Goal: Information Seeking & Learning: Learn about a topic

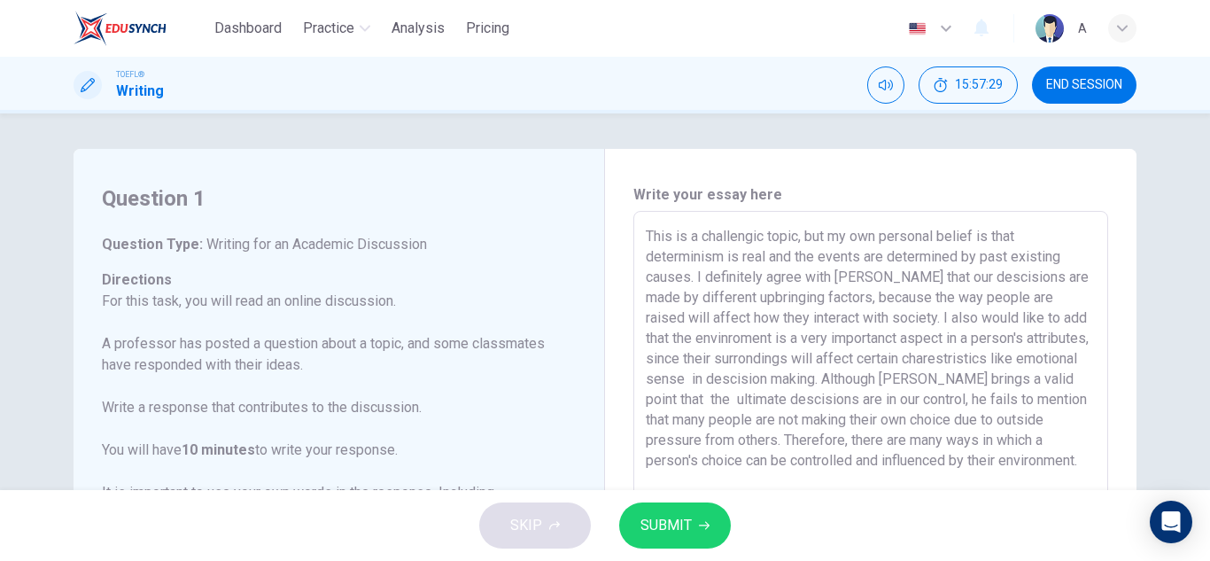
scroll to position [175, 0]
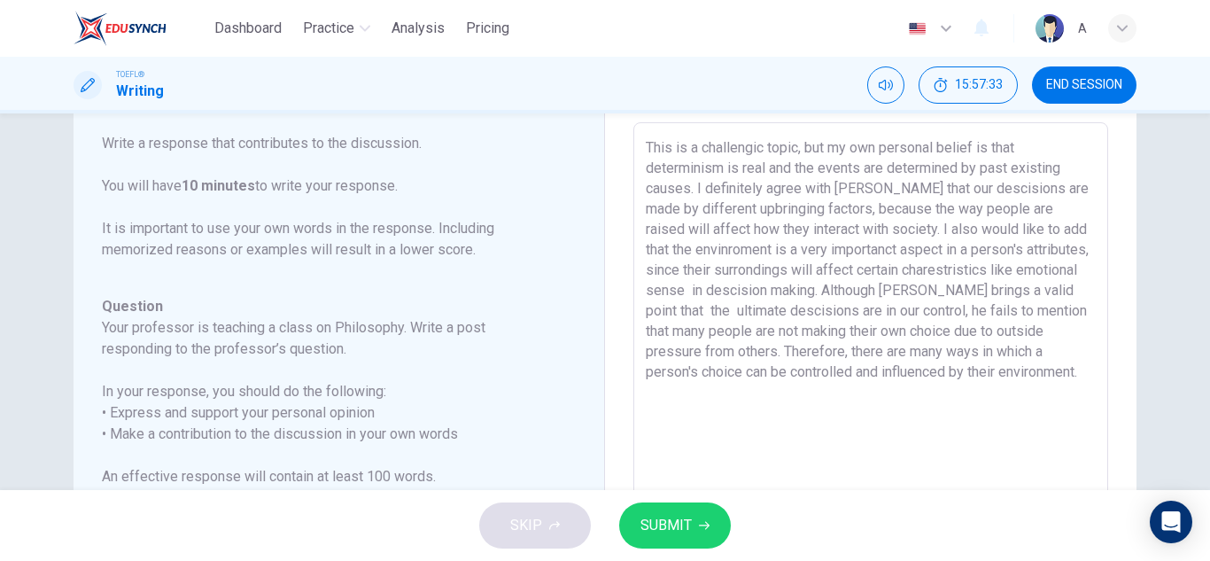
click at [685, 536] on span "SUBMIT" at bounding box center [666, 525] width 51 height 25
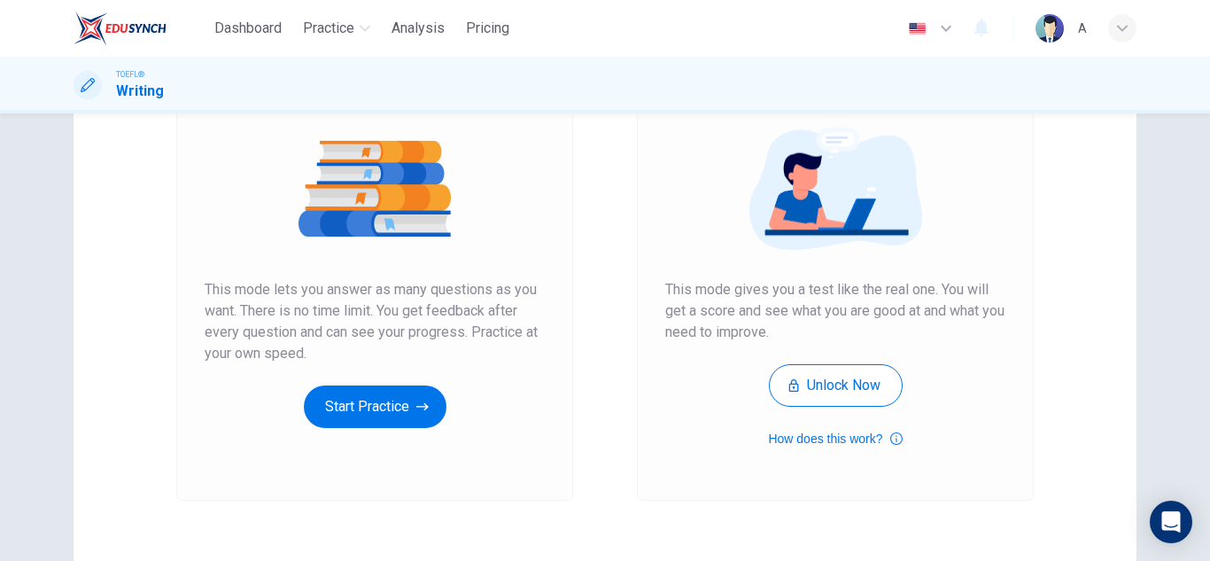
scroll to position [296, 0]
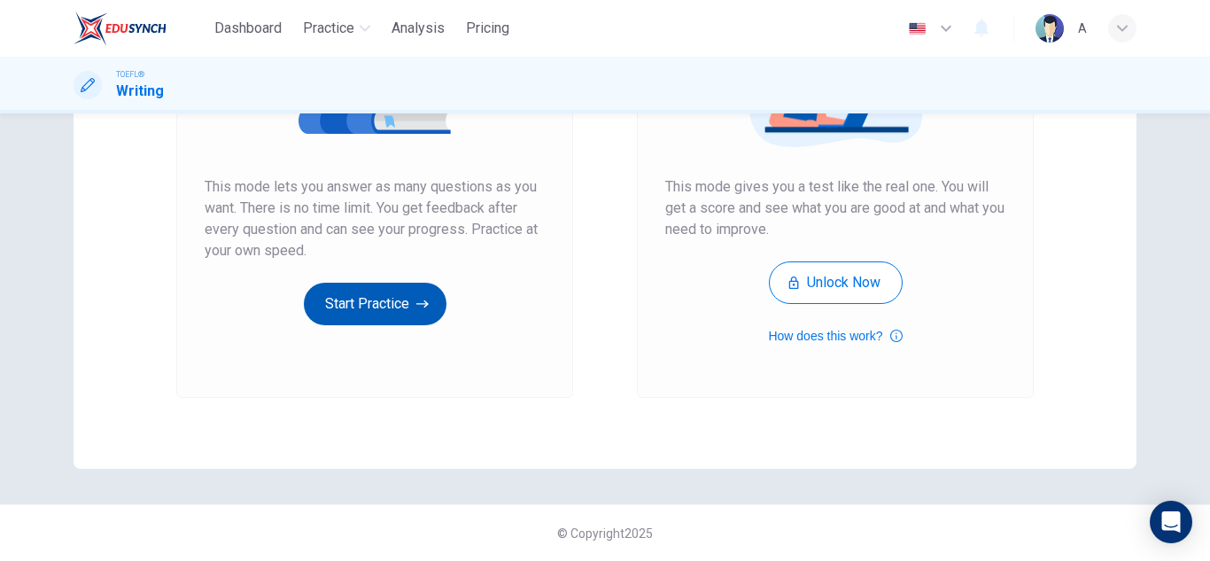
click at [370, 299] on button "Start Practice" at bounding box center [375, 304] width 143 height 43
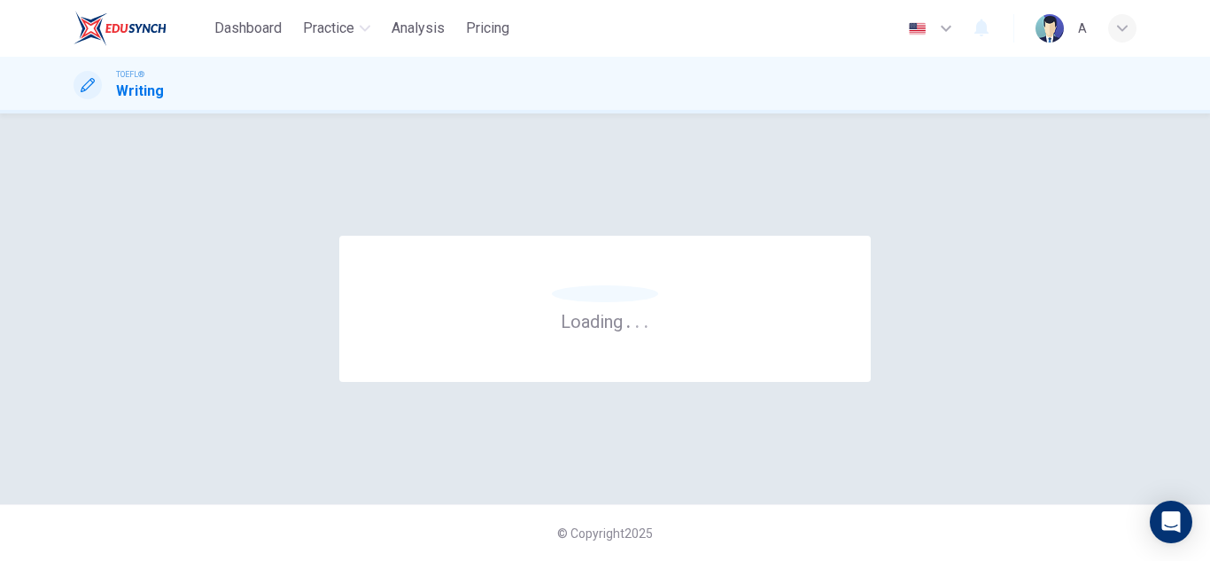
scroll to position [0, 0]
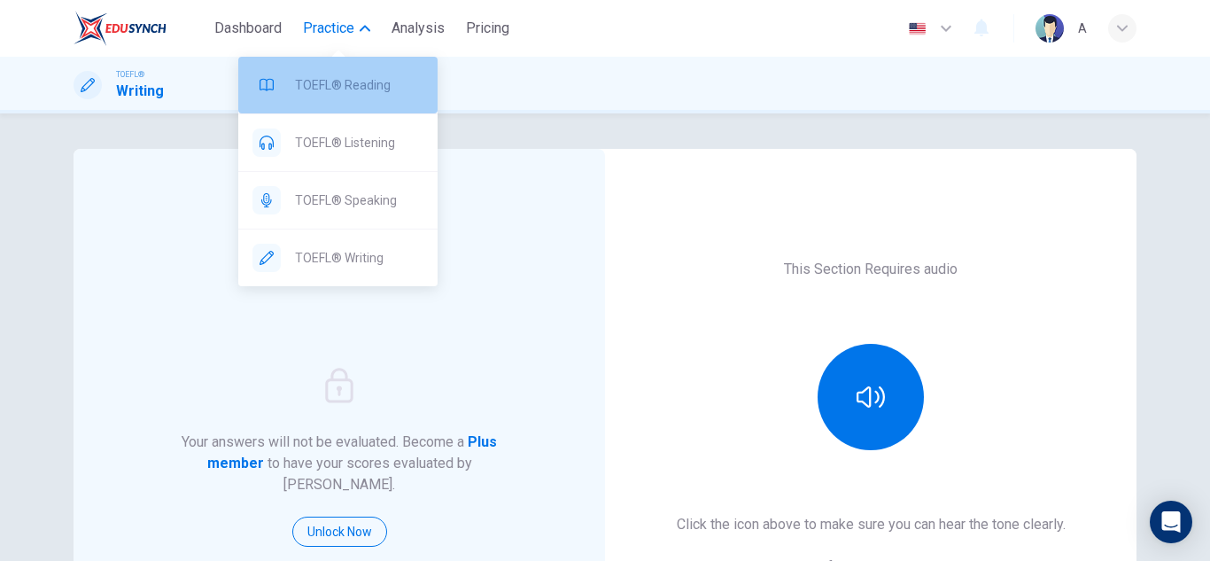
click at [346, 101] on div "TOEFL® Reading" at bounding box center [337, 85] width 199 height 57
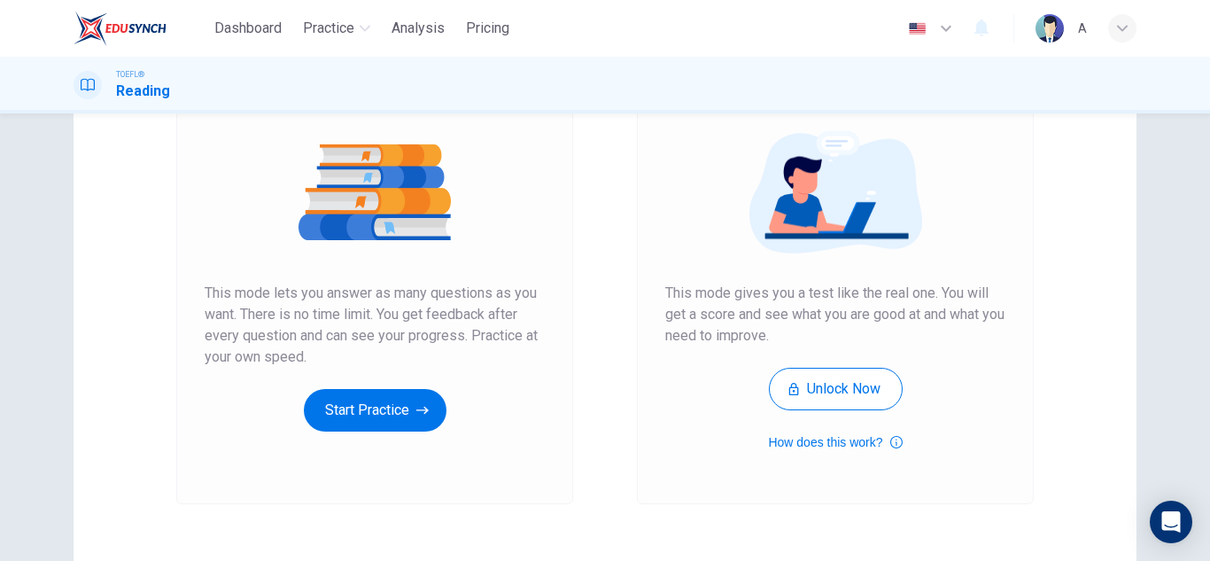
scroll to position [296, 0]
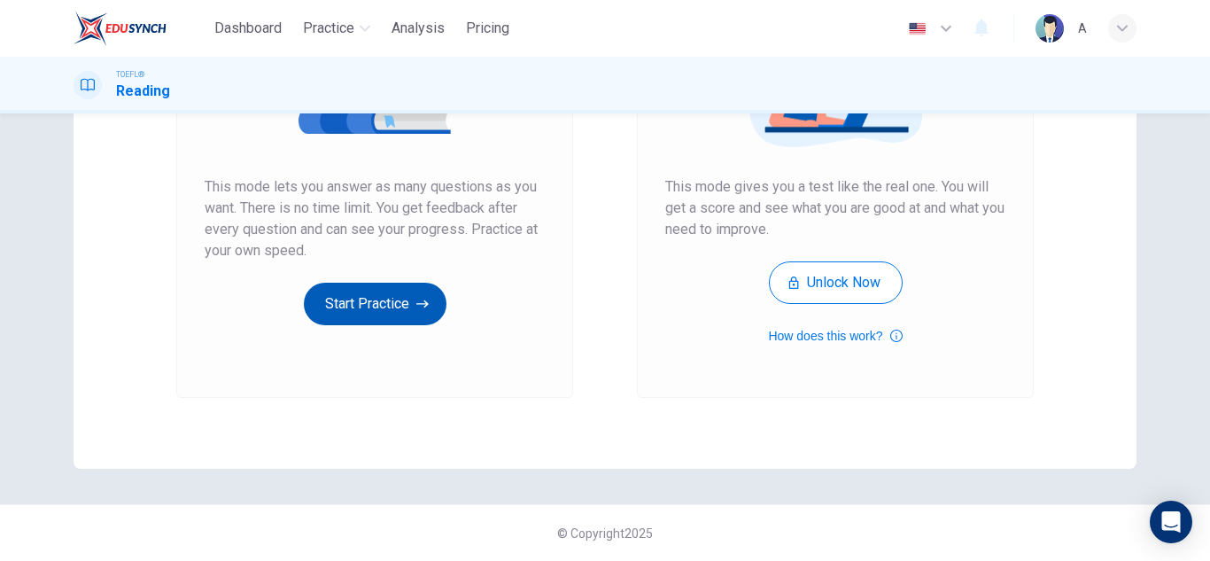
click at [416, 297] on icon "button" at bounding box center [422, 304] width 12 height 18
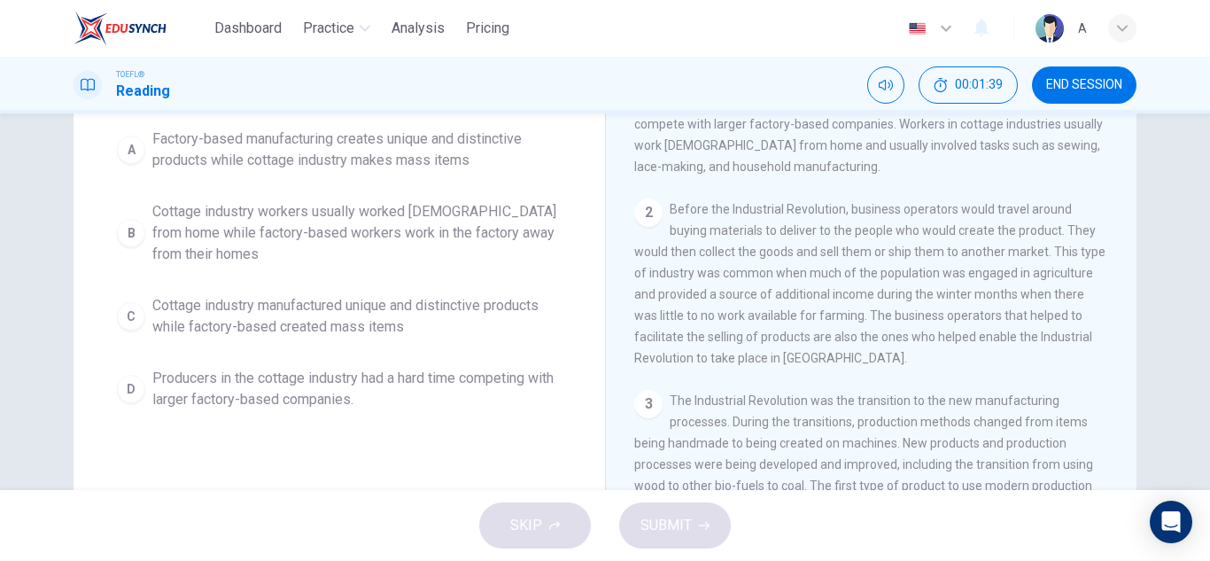
scroll to position [89, 0]
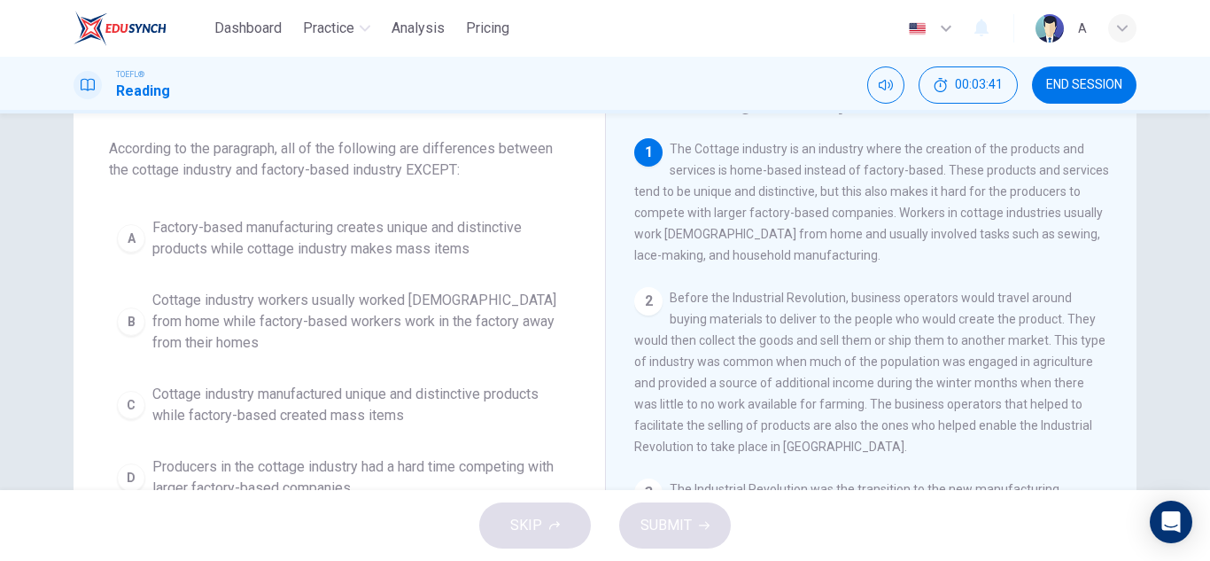
click at [426, 330] on span "Cottage industry workers usually worked [DEMOGRAPHIC_DATA] from home while fact…" at bounding box center [356, 322] width 409 height 64
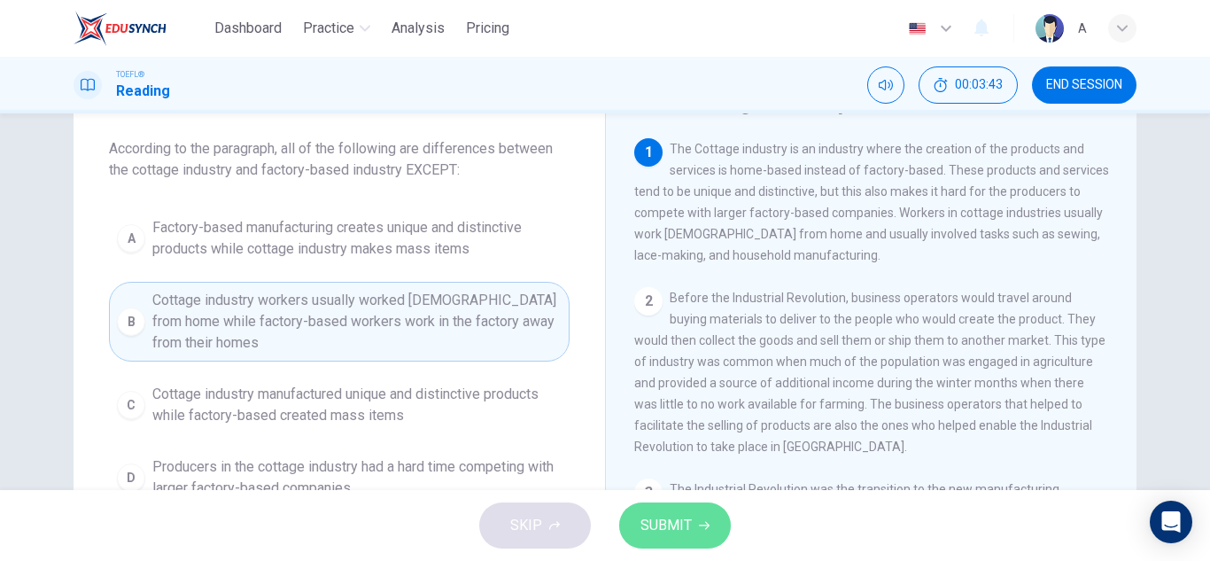
click at [692, 533] on button "SUBMIT" at bounding box center [675, 525] width 112 height 46
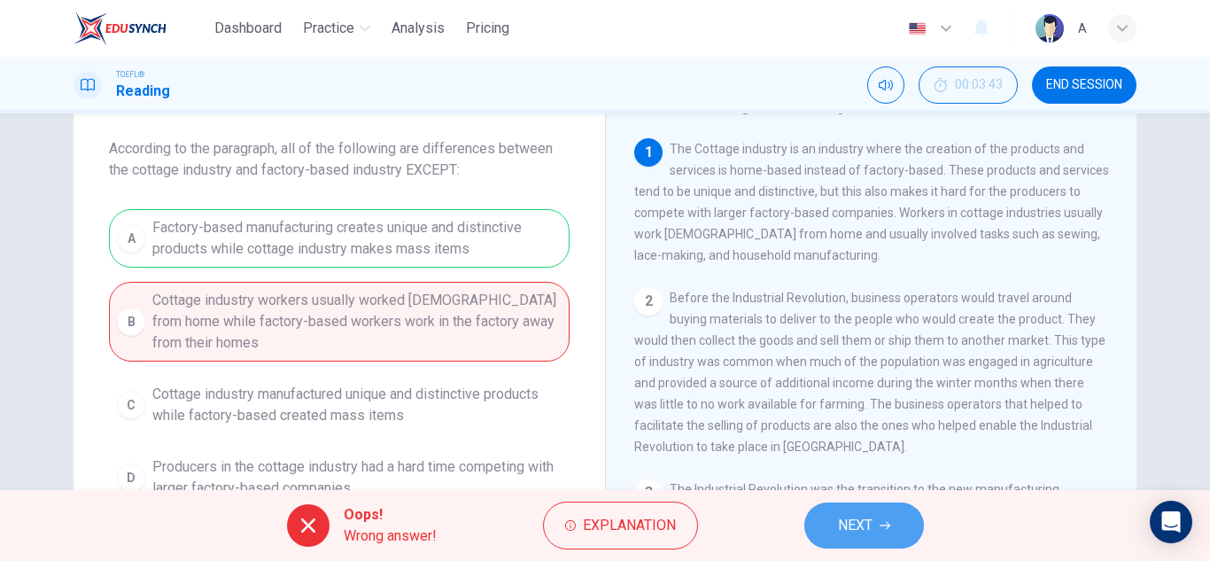
drag, startPoint x: 877, startPoint y: 511, endPoint x: 899, endPoint y: 506, distance: 21.9
click at [876, 511] on button "NEXT" at bounding box center [865, 525] width 120 height 46
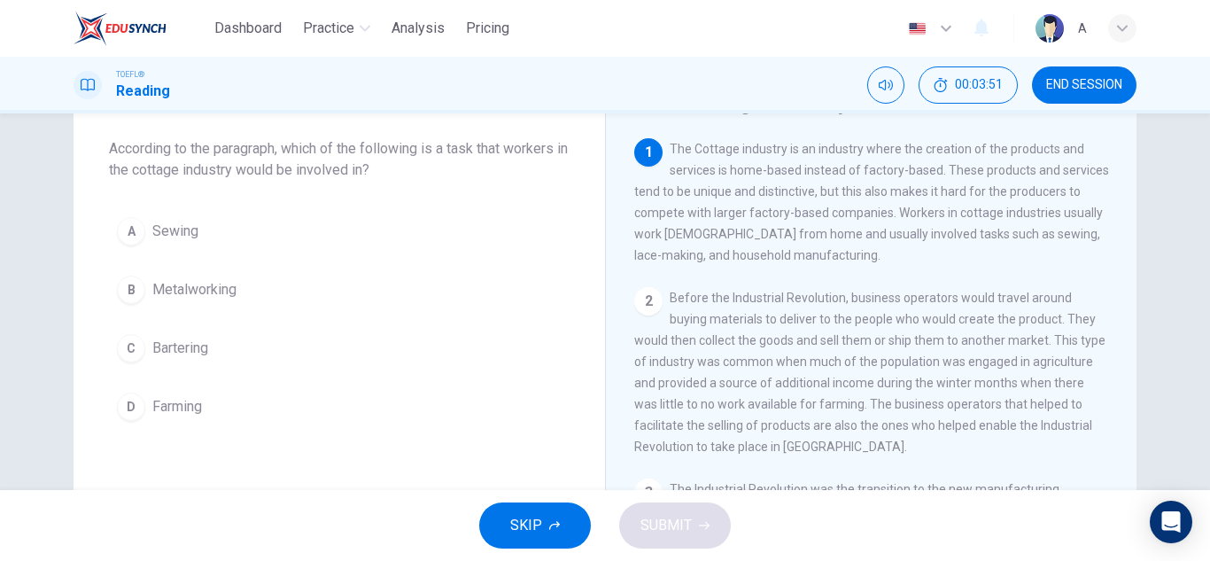
click at [198, 234] on button "A Sewing" at bounding box center [339, 231] width 461 height 44
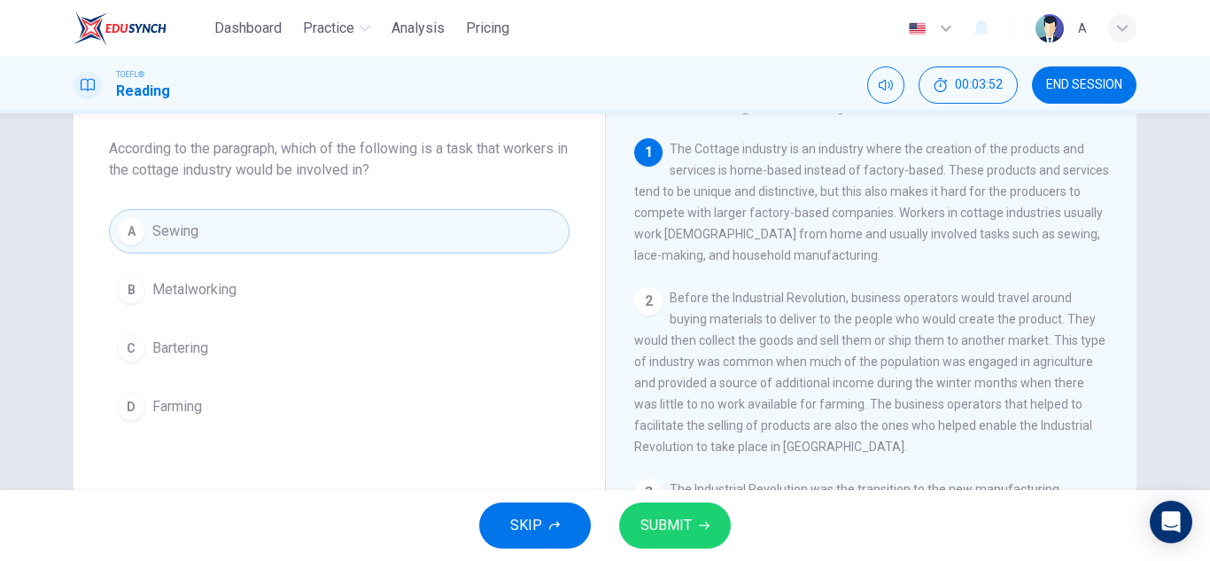
click at [688, 528] on span "SUBMIT" at bounding box center [666, 525] width 51 height 25
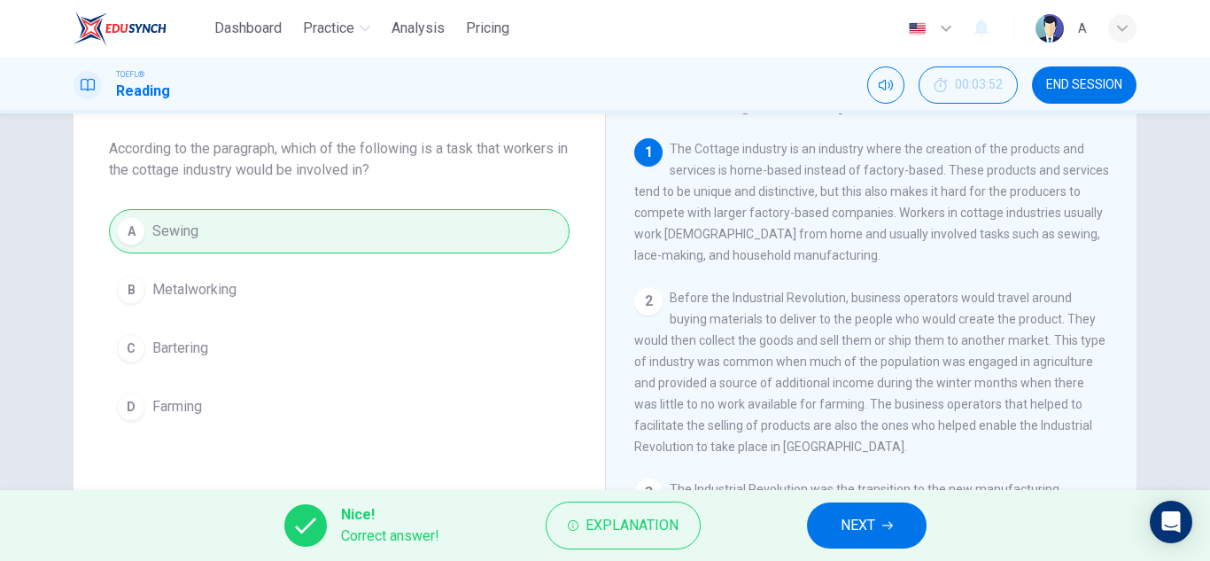
click at [914, 508] on button "NEXT" at bounding box center [867, 525] width 120 height 46
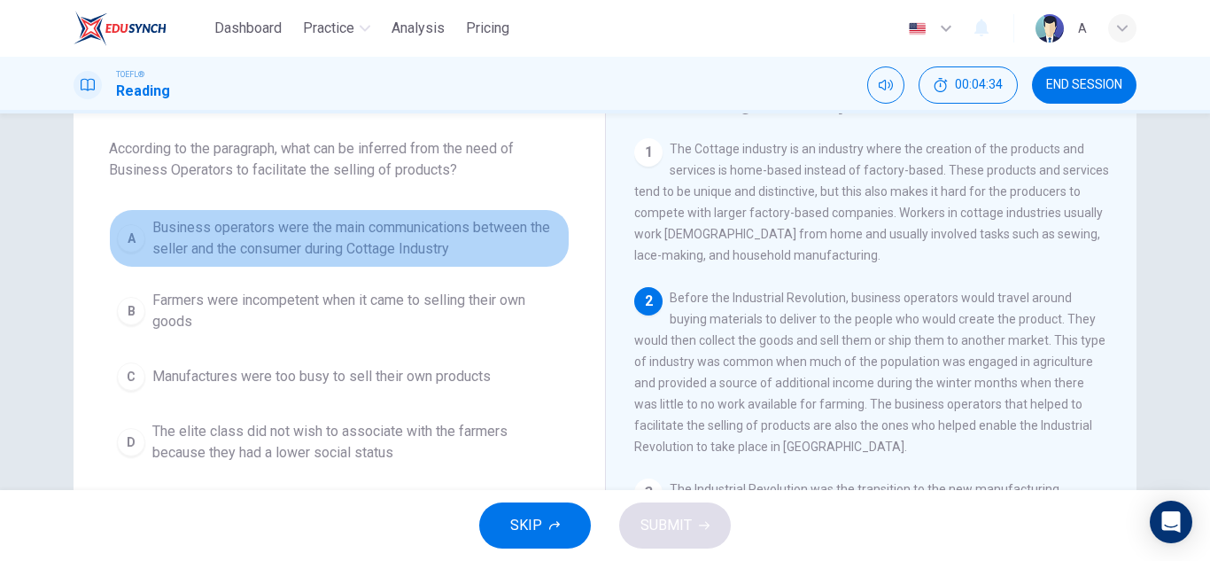
click at [412, 247] on span "Business operators were the main communications between the seller and the cons…" at bounding box center [356, 238] width 409 height 43
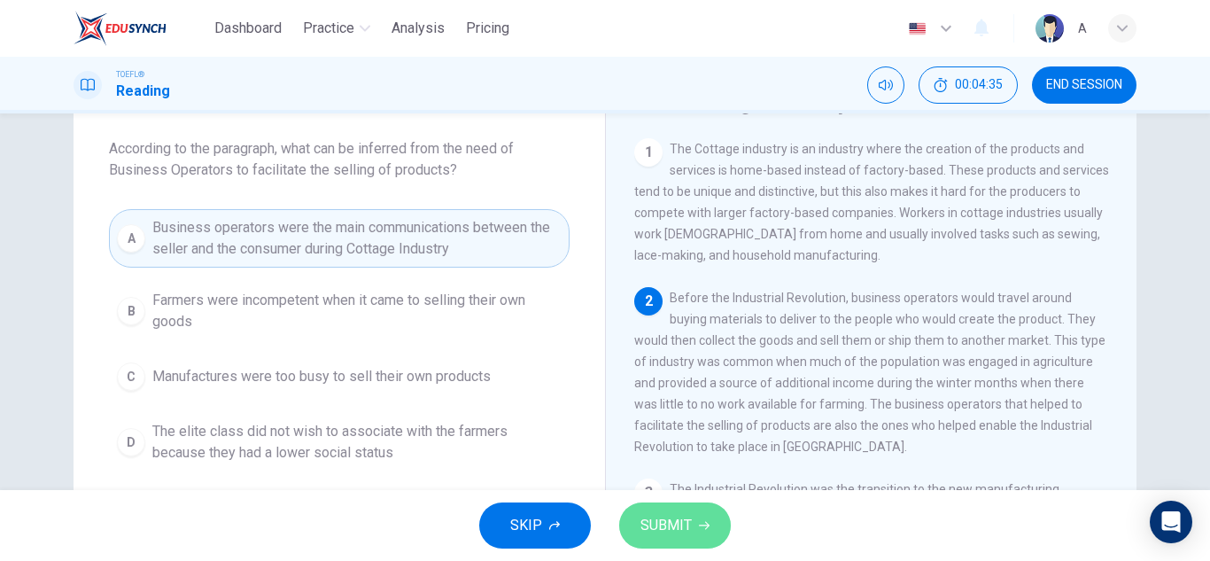
click at [681, 538] on button "SUBMIT" at bounding box center [675, 525] width 112 height 46
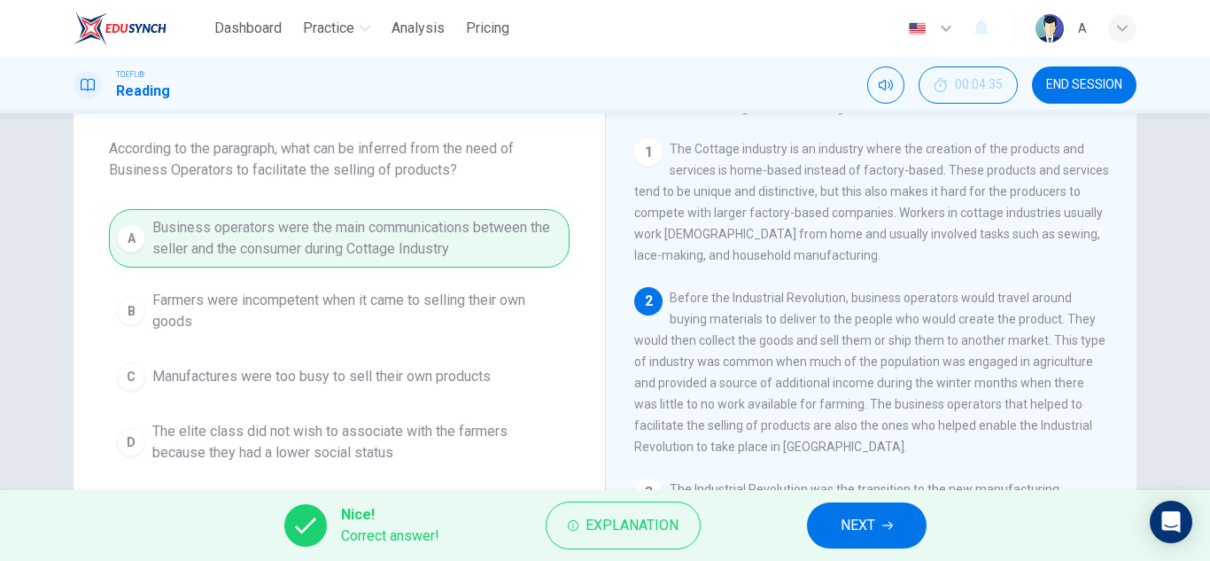
click at [829, 525] on button "NEXT" at bounding box center [867, 525] width 120 height 46
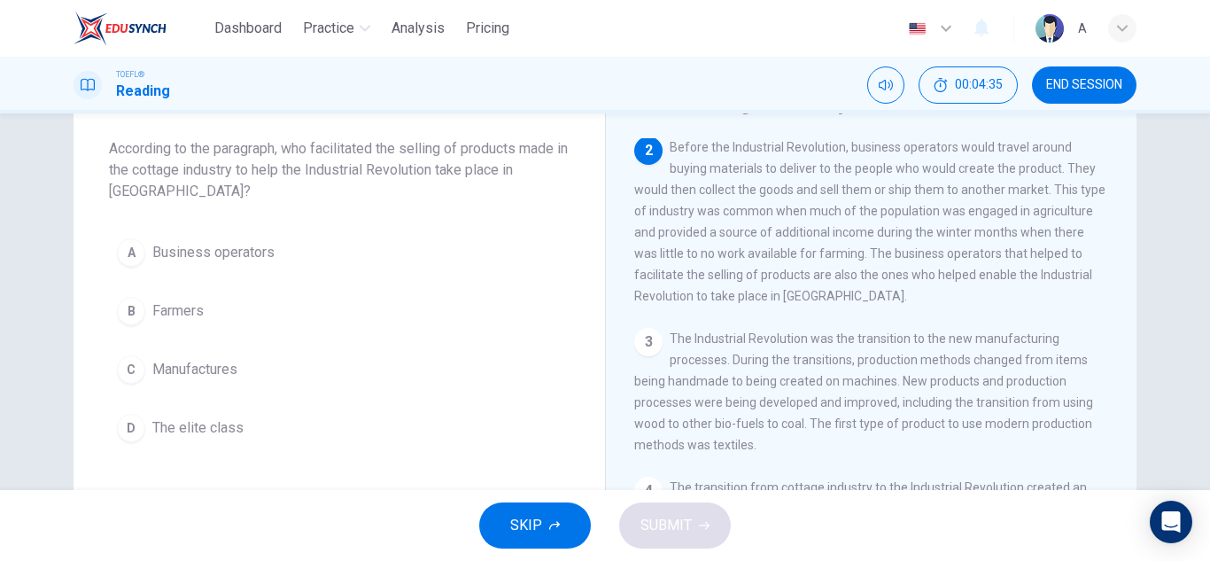
scroll to position [154, 0]
drag, startPoint x: 0, startPoint y: 56, endPoint x: 14, endPoint y: 20, distance: 38.2
click at [27, 50] on div "Dashboard Practice Analysis Pricing English en ​ A TOEFL® Reading 00:06:42 END …" at bounding box center [605, 280] width 1210 height 561
click at [292, 222] on div "Question 4 According to the paragraph, who facilitated the selling of products …" at bounding box center [340, 269] width 532 height 418
click at [292, 241] on button "A Business operators" at bounding box center [339, 252] width 461 height 44
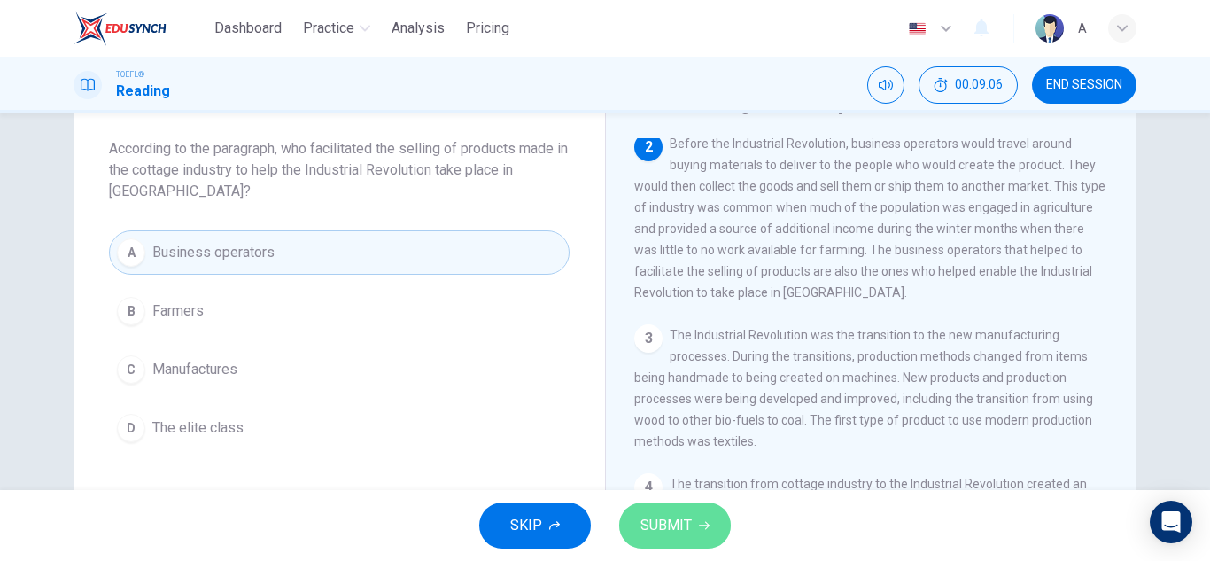
click at [676, 524] on span "SUBMIT" at bounding box center [666, 525] width 51 height 25
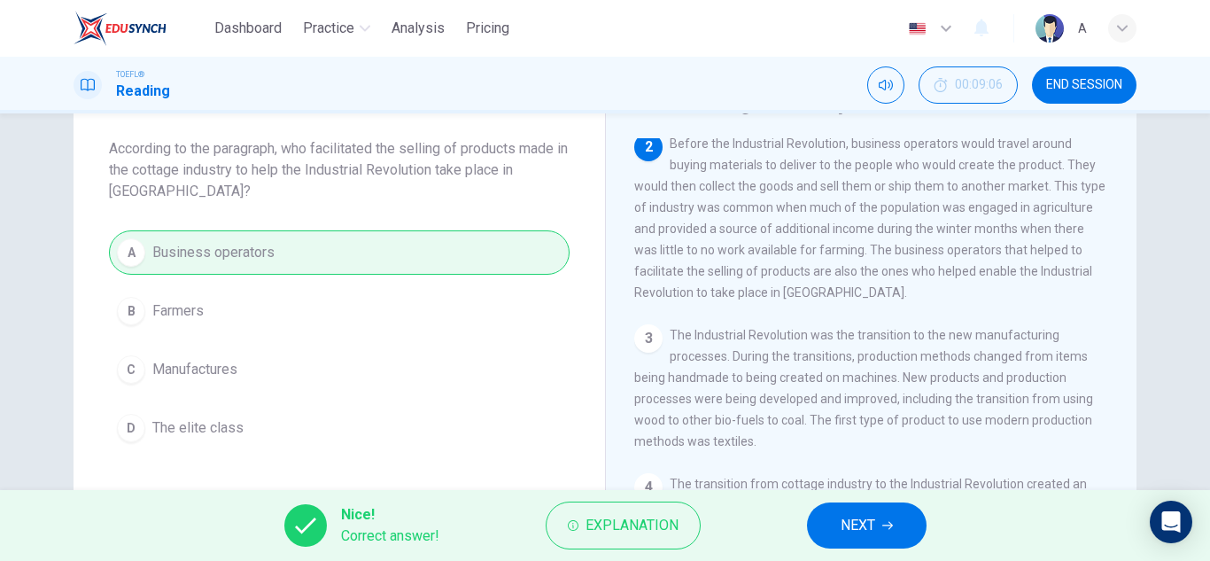
click at [839, 501] on div "Nice! Correct answer! Explanation NEXT" at bounding box center [605, 525] width 1210 height 71
click at [865, 542] on button "NEXT" at bounding box center [867, 525] width 120 height 46
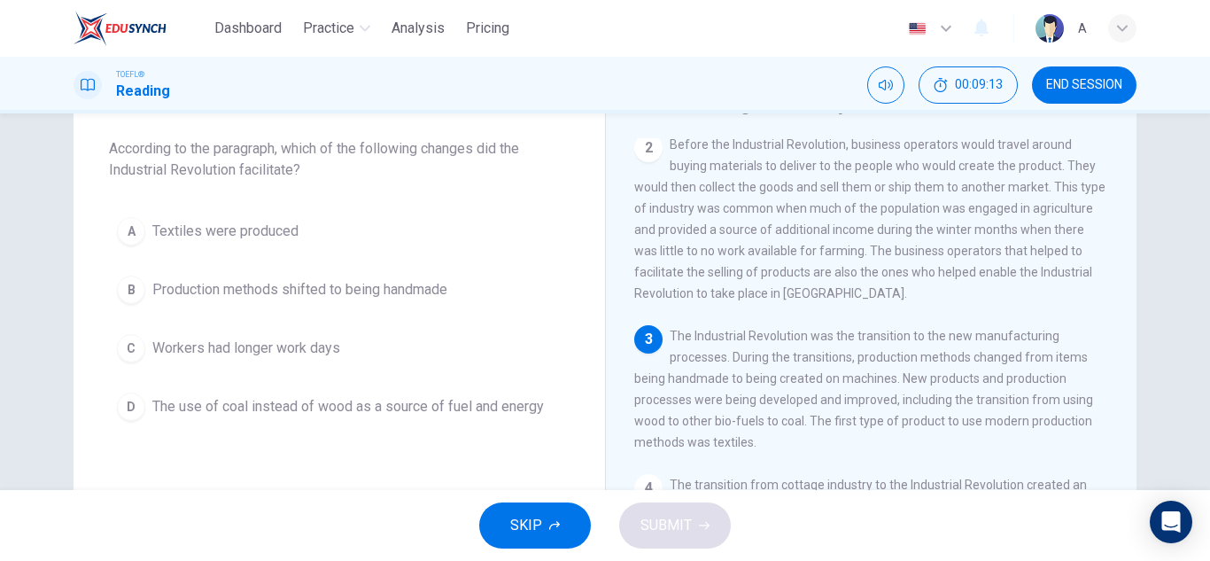
scroll to position [242, 0]
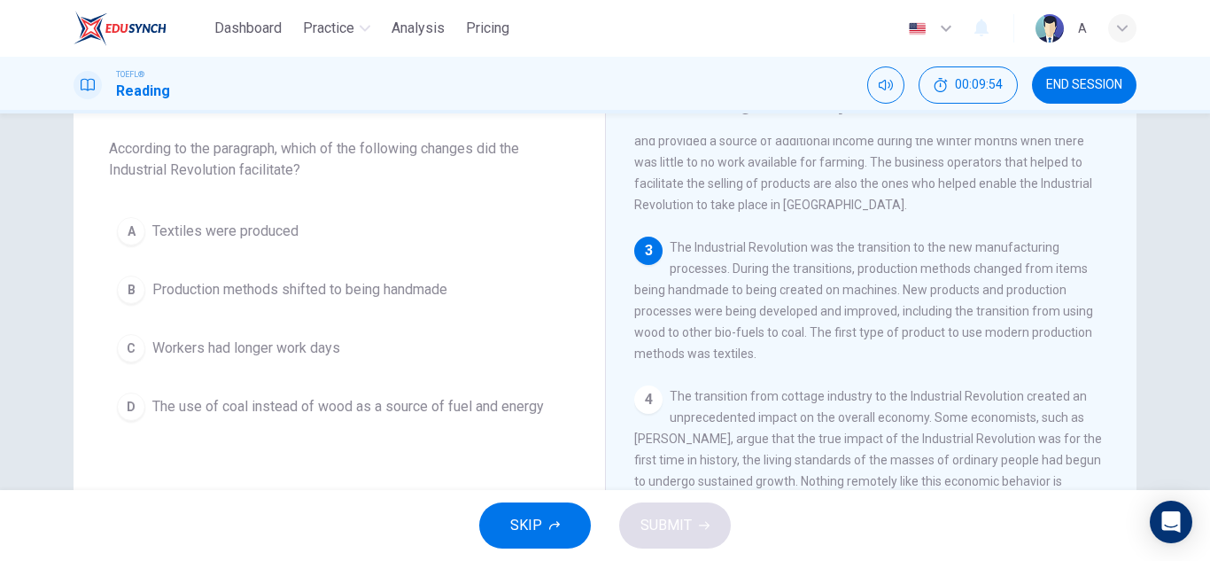
click at [356, 223] on button "A Textiles were produced" at bounding box center [339, 231] width 461 height 44
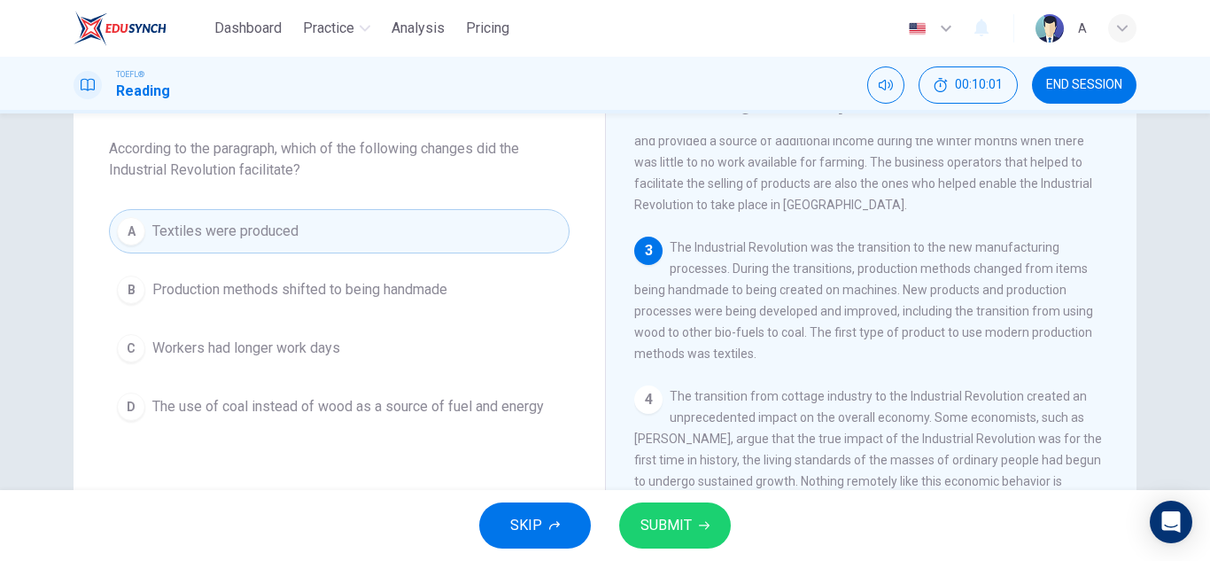
click at [492, 439] on div "Question 5 According to the paragraph, which of the following changes did the I…" at bounding box center [340, 258] width 532 height 397
click at [549, 398] on button "D The use of coal instead of wood as a source of fuel and energy" at bounding box center [339, 407] width 461 height 44
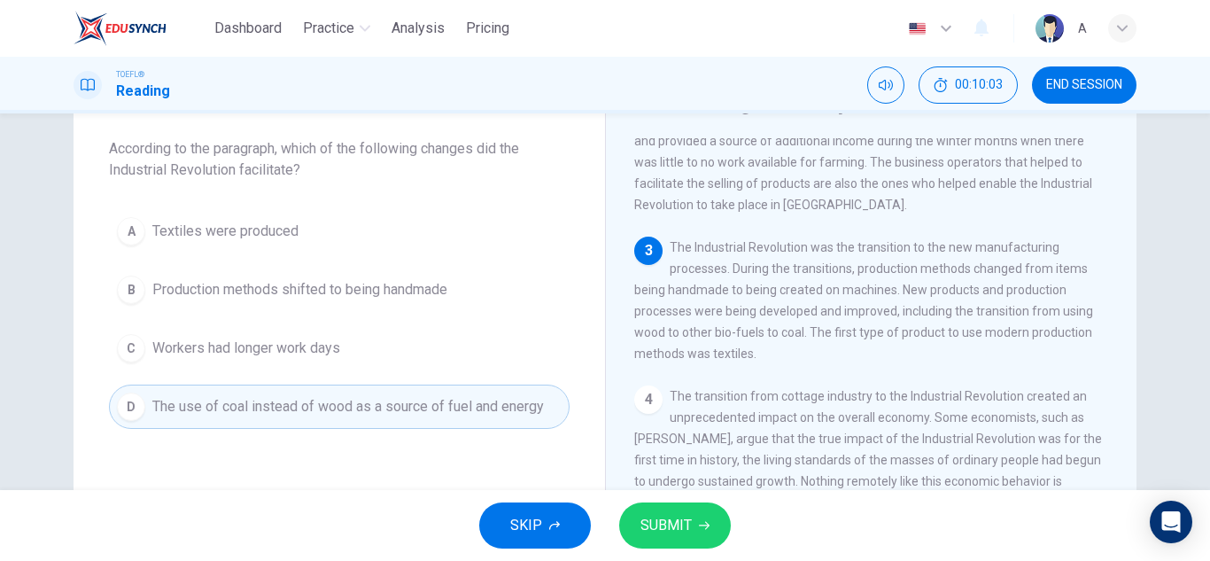
click at [656, 515] on span "SUBMIT" at bounding box center [666, 525] width 51 height 25
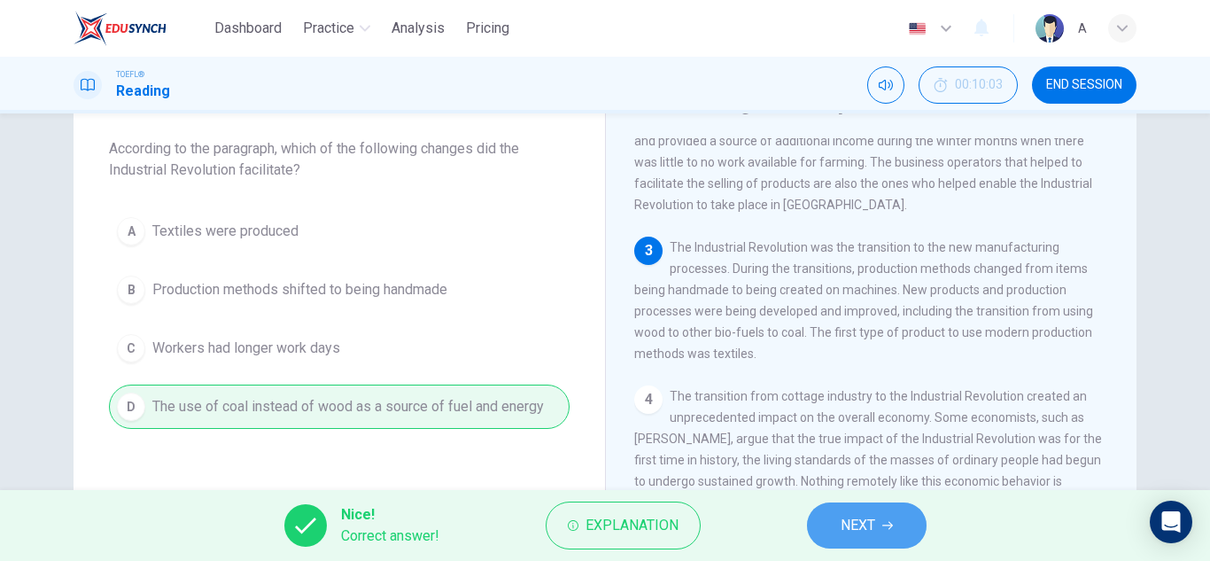
drag, startPoint x: 888, startPoint y: 522, endPoint x: 475, endPoint y: 296, distance: 470.7
click at [490, 314] on div "Dashboard Practice Analysis Pricing English en ​ A TOEFL® Reading 00:10:03 END …" at bounding box center [605, 280] width 1210 height 561
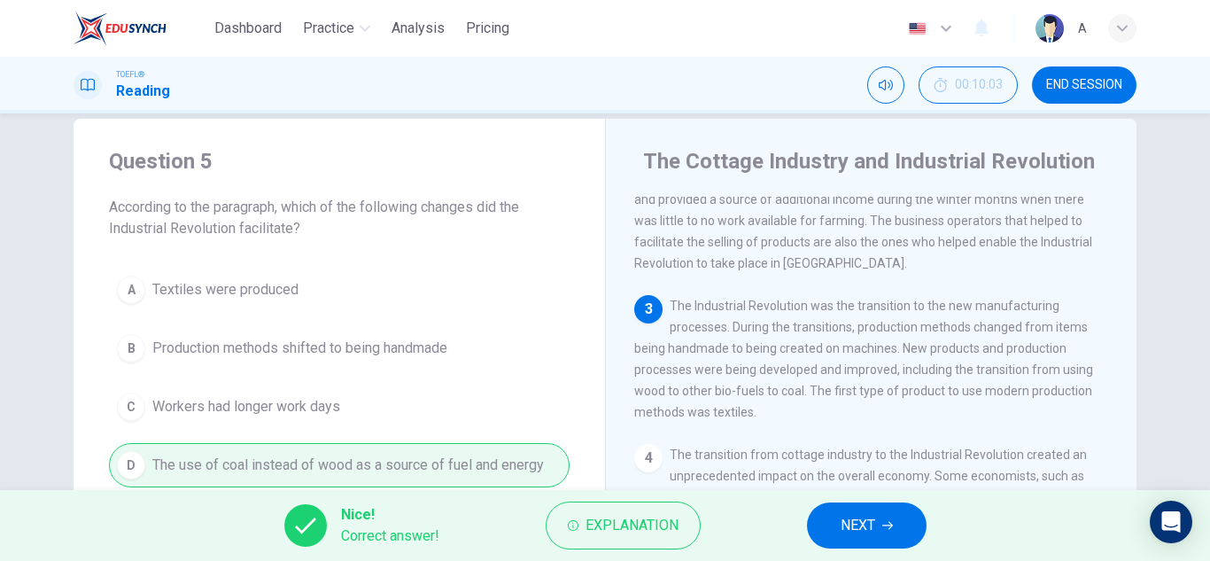
scroll to position [0, 0]
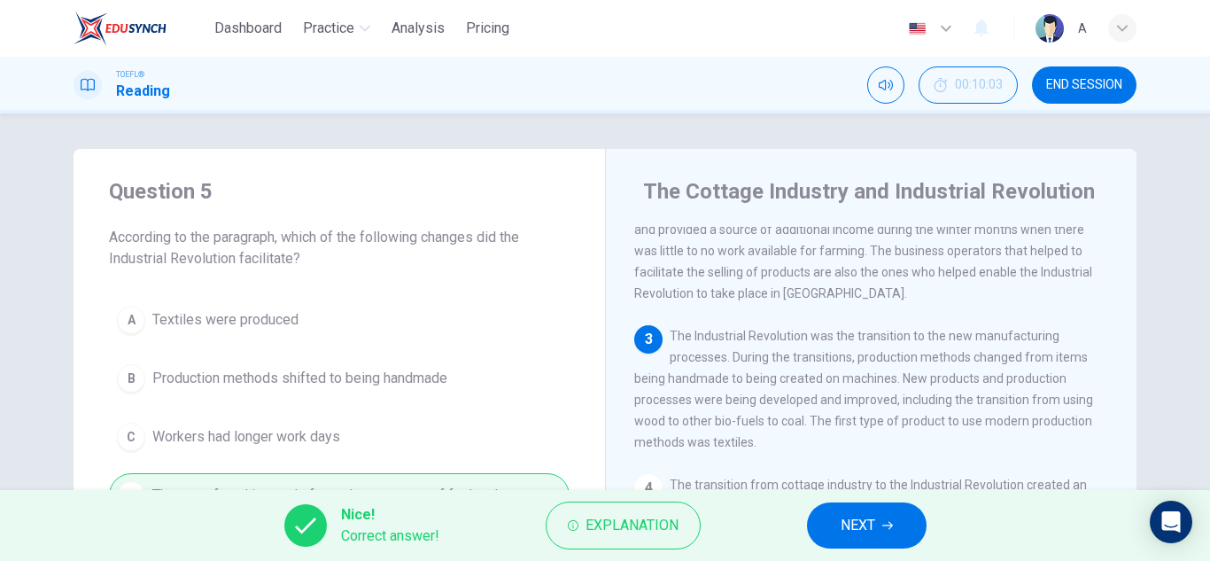
click at [839, 528] on button "NEXT" at bounding box center [867, 525] width 120 height 46
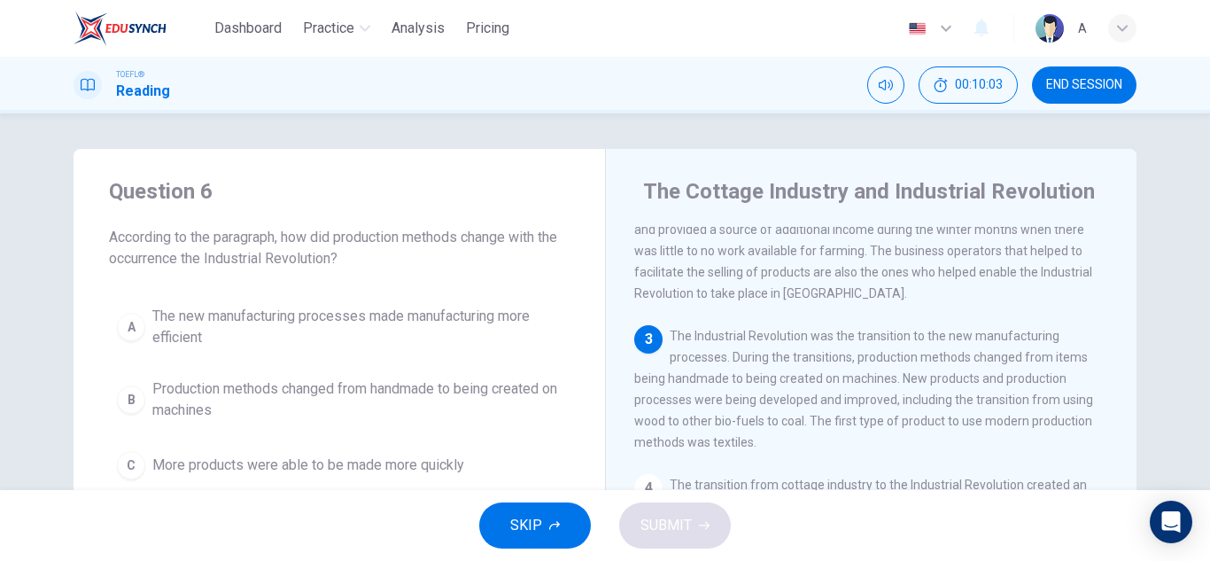
scroll to position [353, 0]
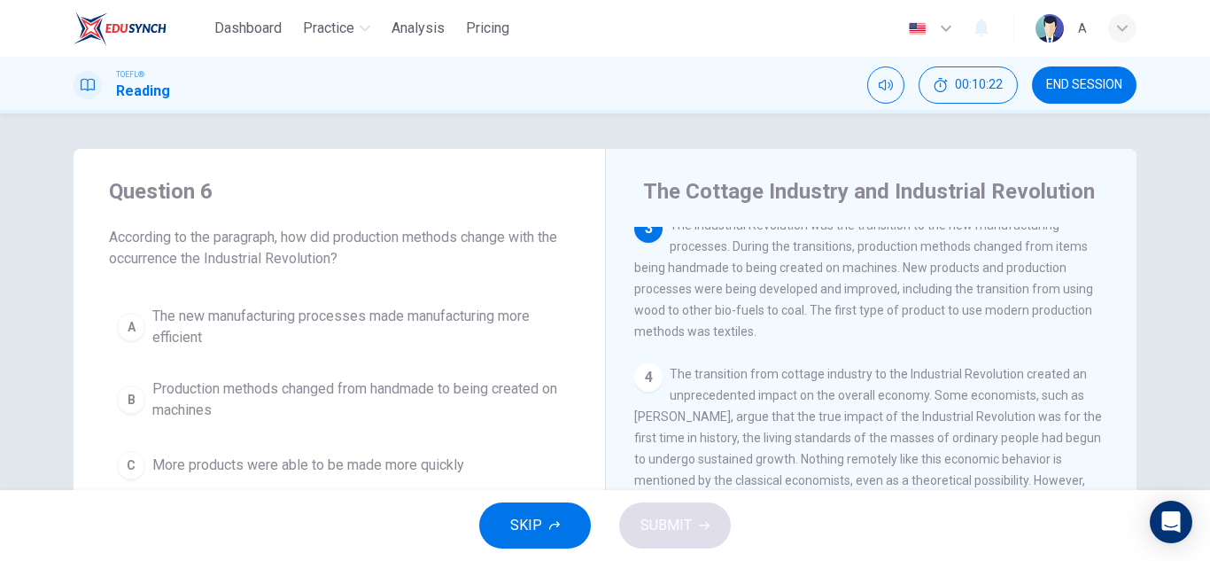
drag, startPoint x: 246, startPoint y: 425, endPoint x: 370, endPoint y: 420, distance: 123.3
click at [246, 425] on button "B Production methods changed from handmade to being created on machines" at bounding box center [339, 399] width 461 height 58
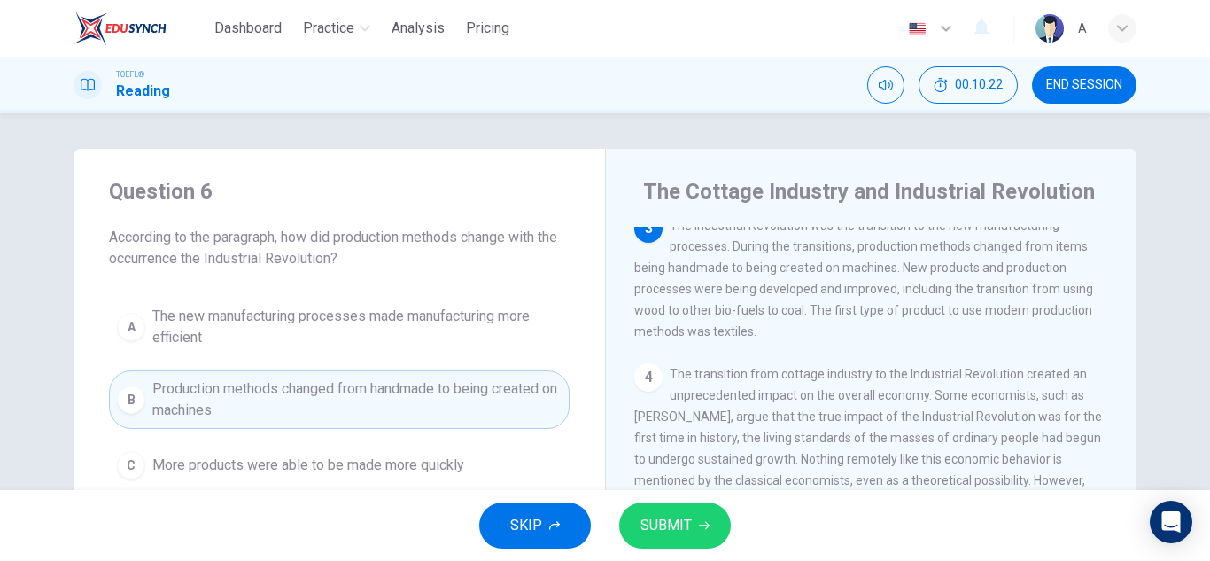
drag, startPoint x: 688, startPoint y: 518, endPoint x: 633, endPoint y: 495, distance: 59.2
click at [687, 517] on span "SUBMIT" at bounding box center [666, 525] width 51 height 25
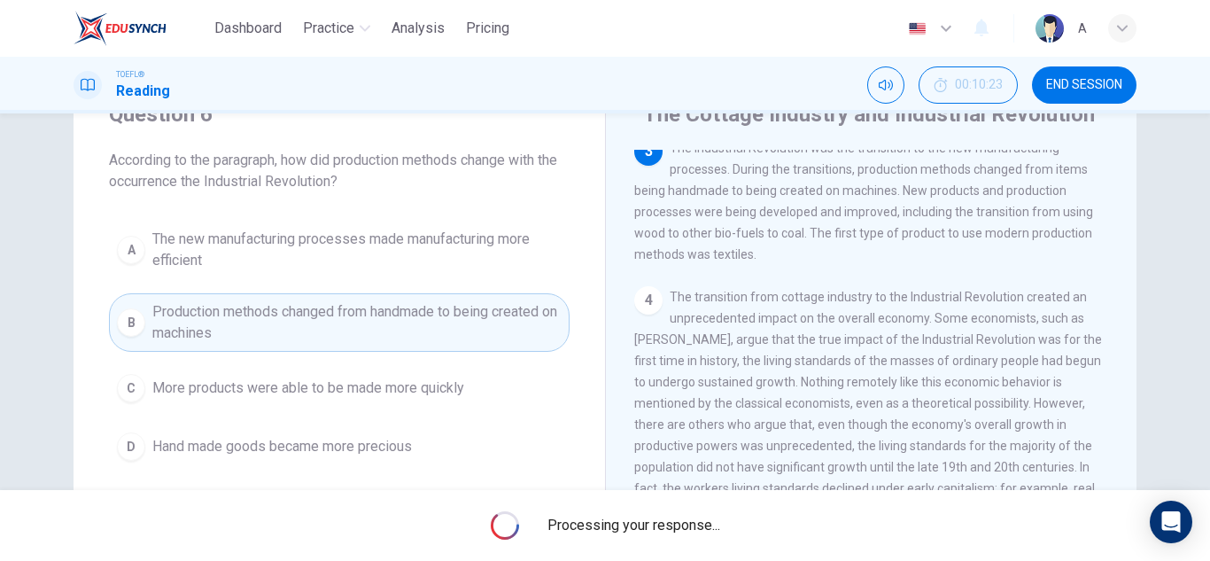
scroll to position [177, 0]
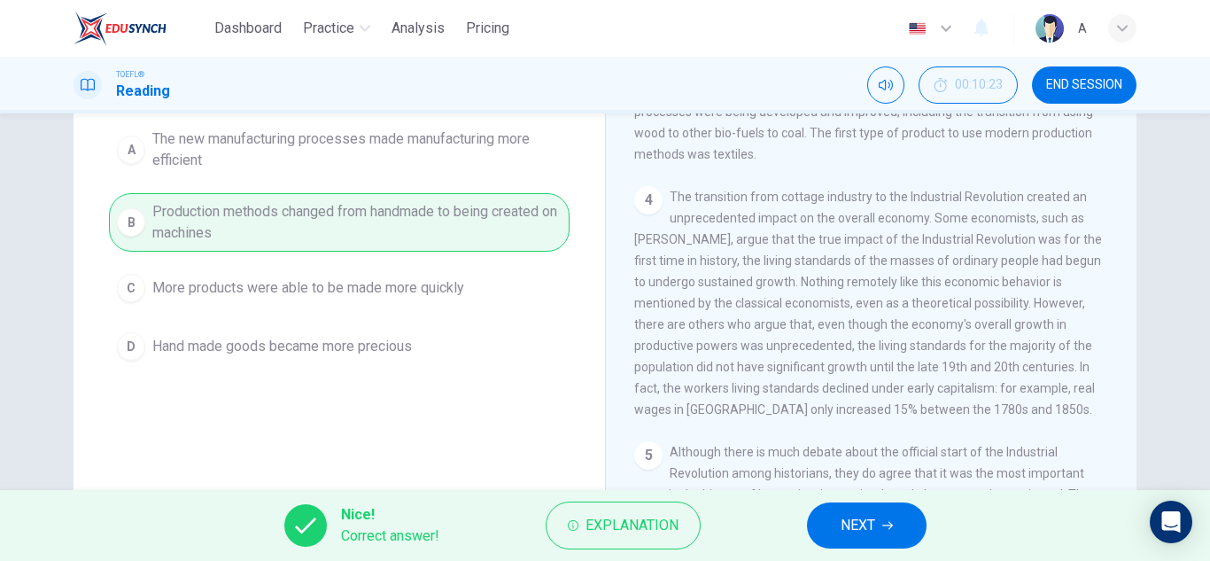
click at [893, 513] on button "NEXT" at bounding box center [867, 525] width 120 height 46
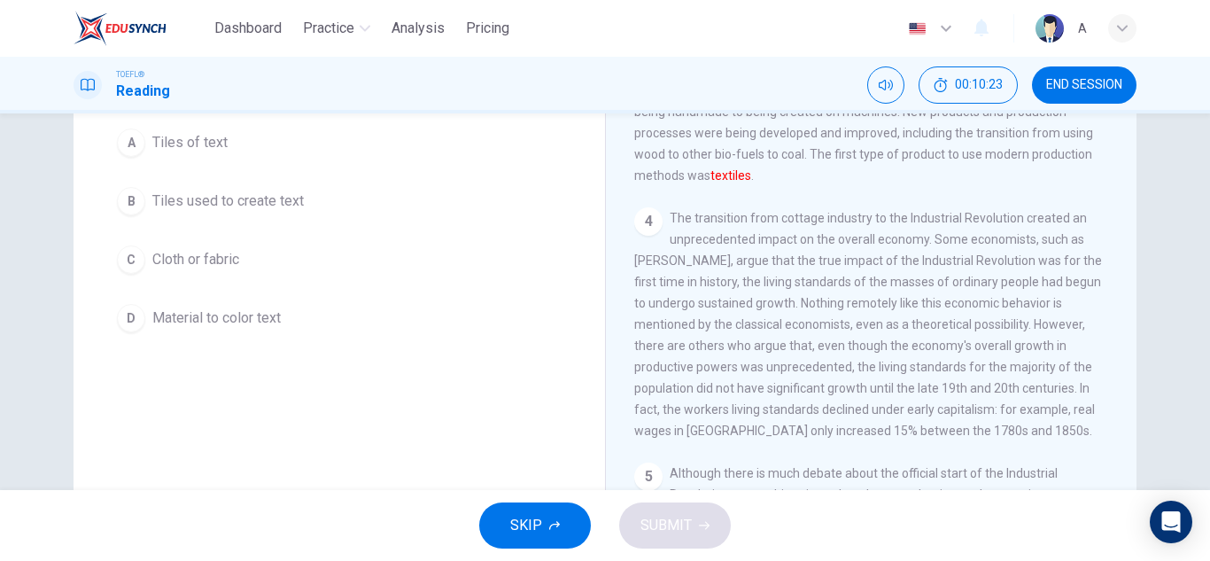
scroll to position [67, 0]
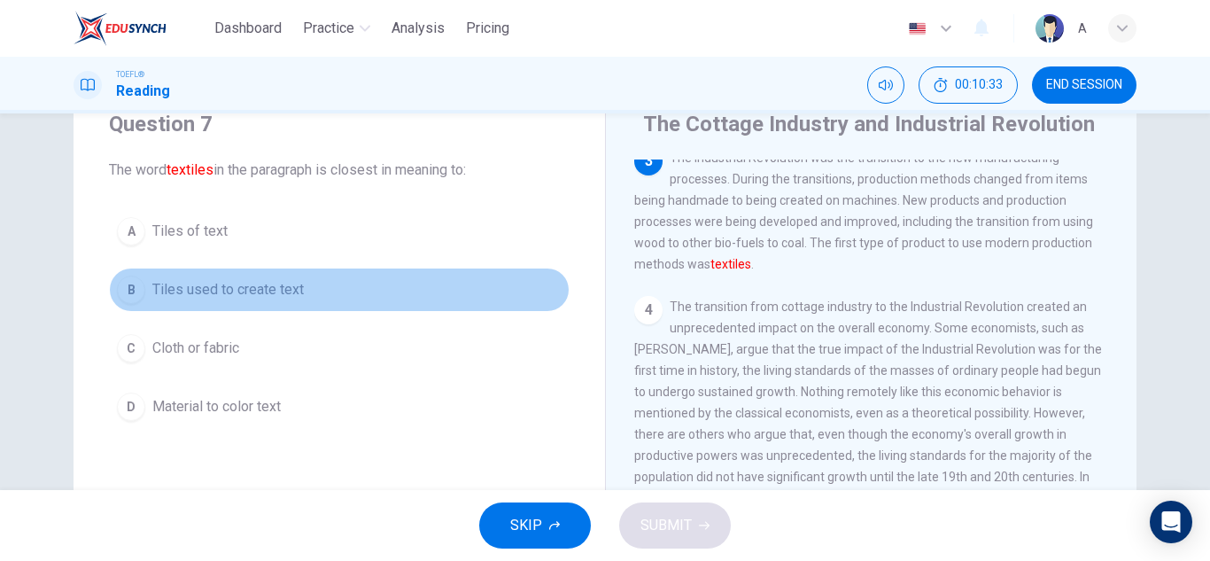
click at [278, 291] on span "Tiles used to create text" at bounding box center [228, 289] width 152 height 21
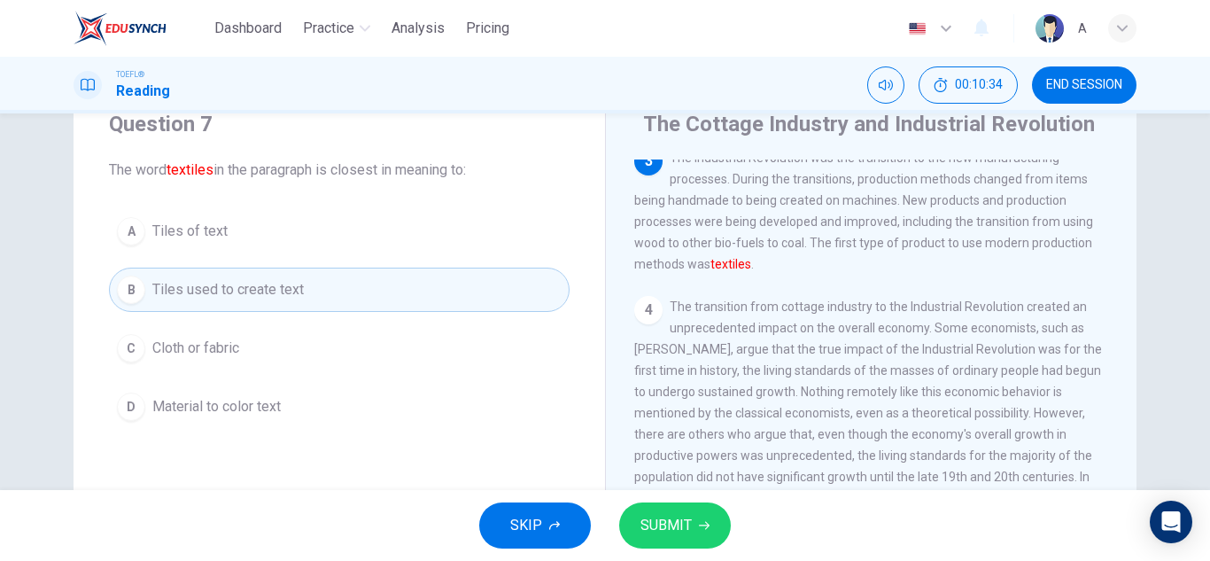
click at [681, 549] on div "SKIP SUBMIT" at bounding box center [605, 525] width 1210 height 71
click at [693, 537] on button "SUBMIT" at bounding box center [675, 525] width 112 height 46
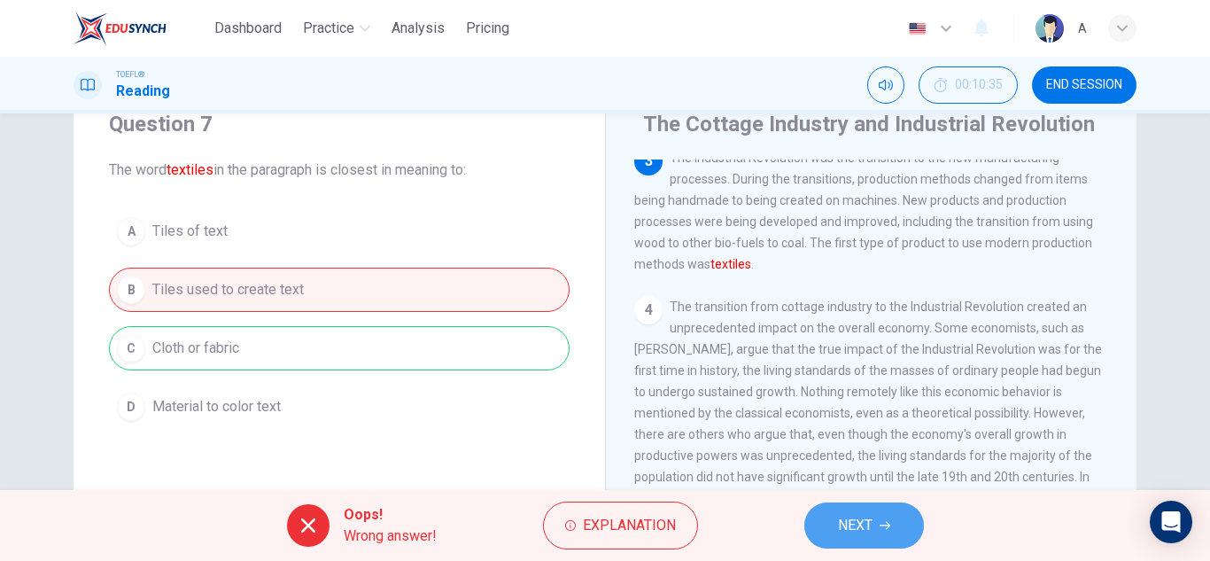
click at [848, 533] on span "NEXT" at bounding box center [855, 525] width 35 height 25
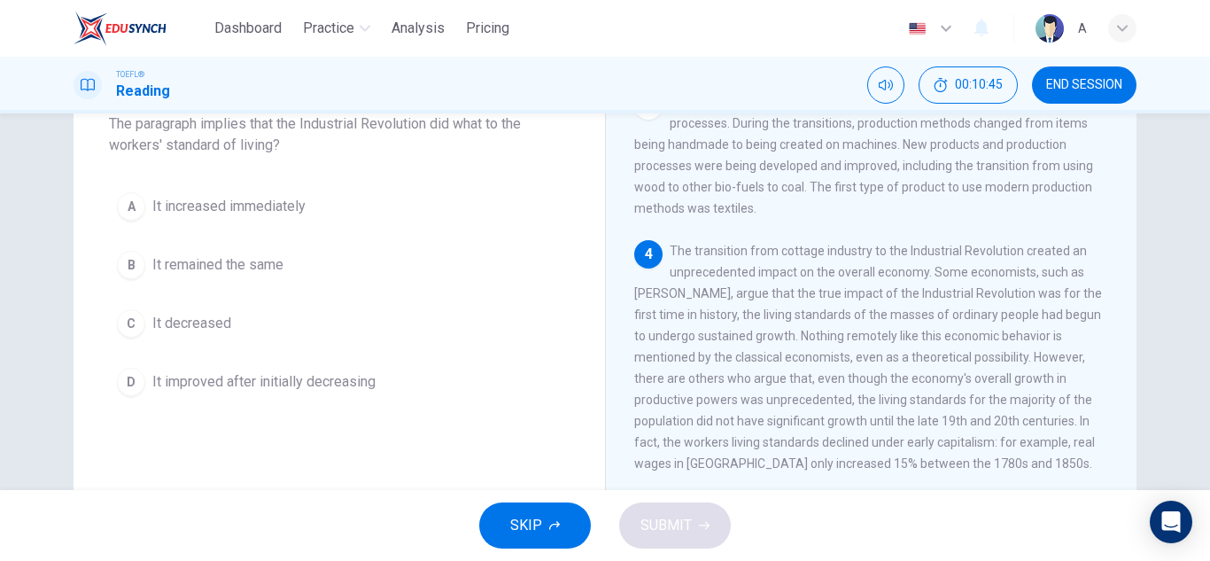
scroll to position [156, 0]
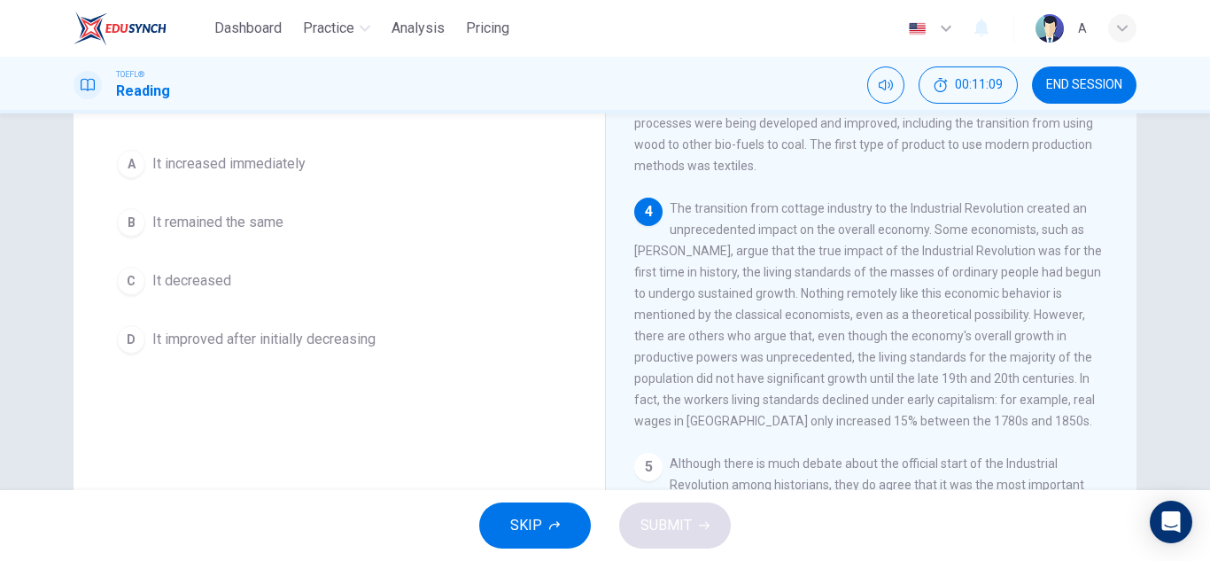
click at [276, 168] on span "It increased immediately" at bounding box center [228, 163] width 153 height 21
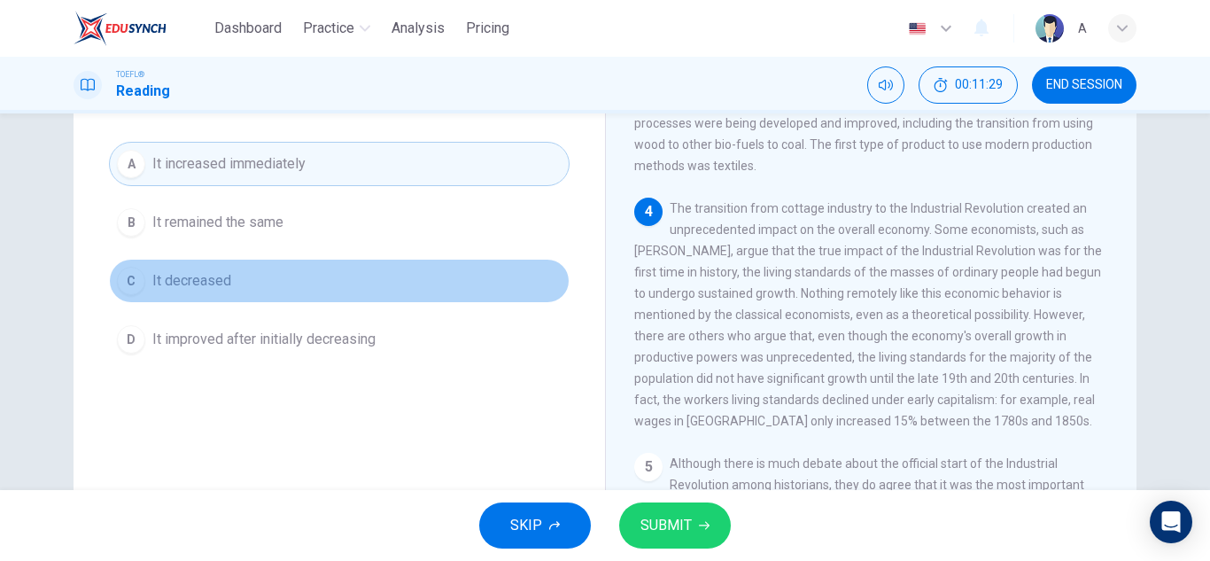
click at [441, 302] on button "C It decreased" at bounding box center [339, 281] width 461 height 44
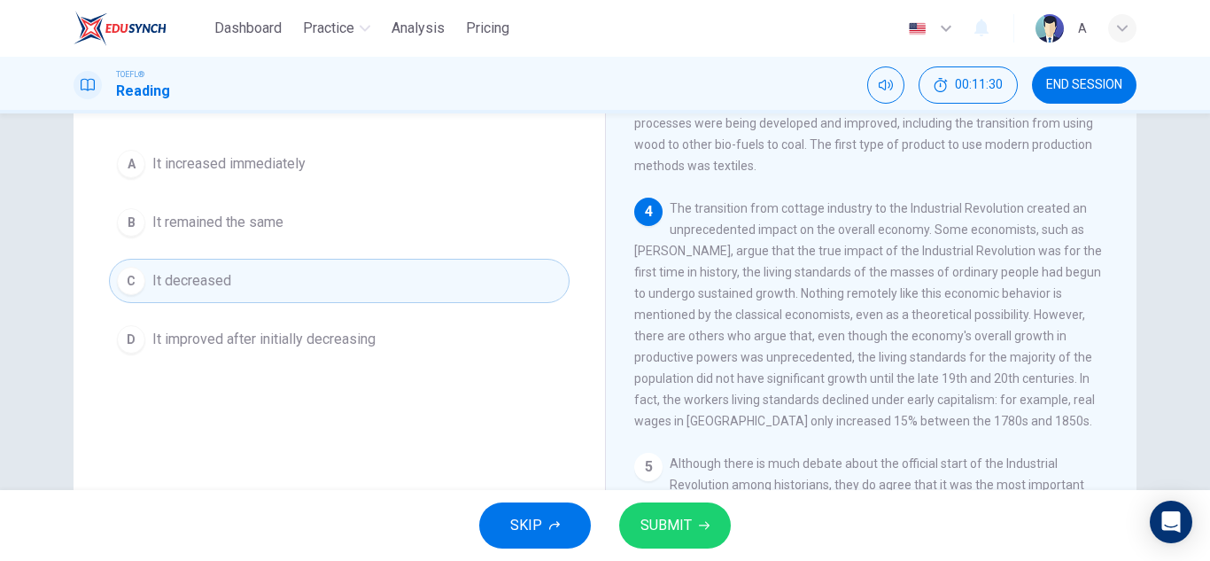
click at [634, 498] on div "SKIP SUBMIT" at bounding box center [605, 525] width 1210 height 71
click at [655, 525] on span "SUBMIT" at bounding box center [666, 525] width 51 height 25
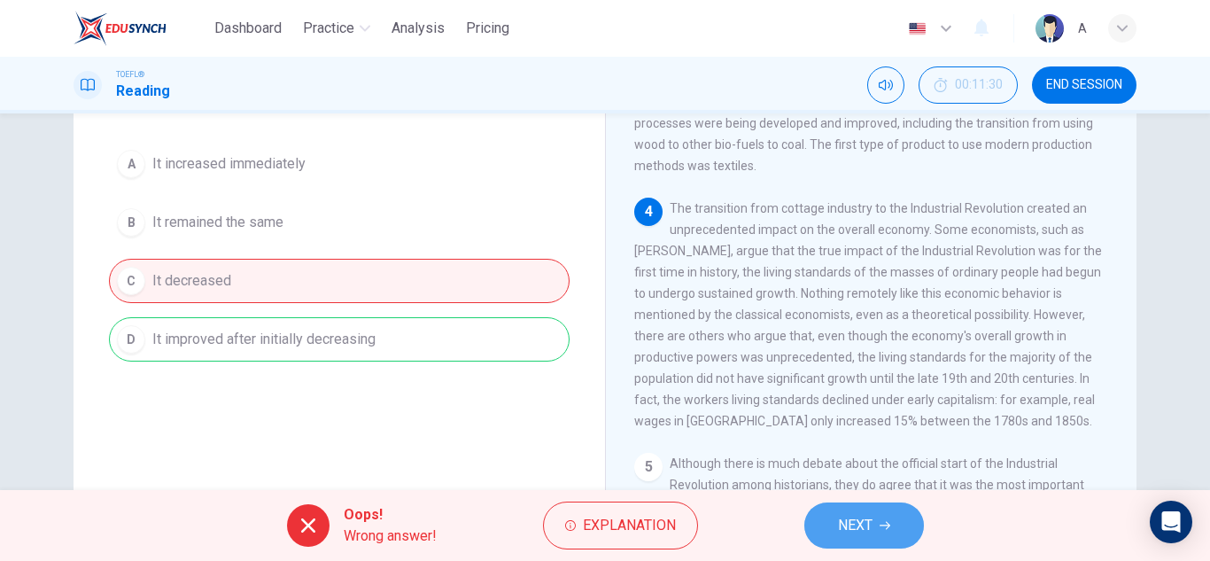
drag, startPoint x: 896, startPoint y: 517, endPoint x: 879, endPoint y: 496, distance: 26.4
click at [890, 517] on button "NEXT" at bounding box center [865, 525] width 120 height 46
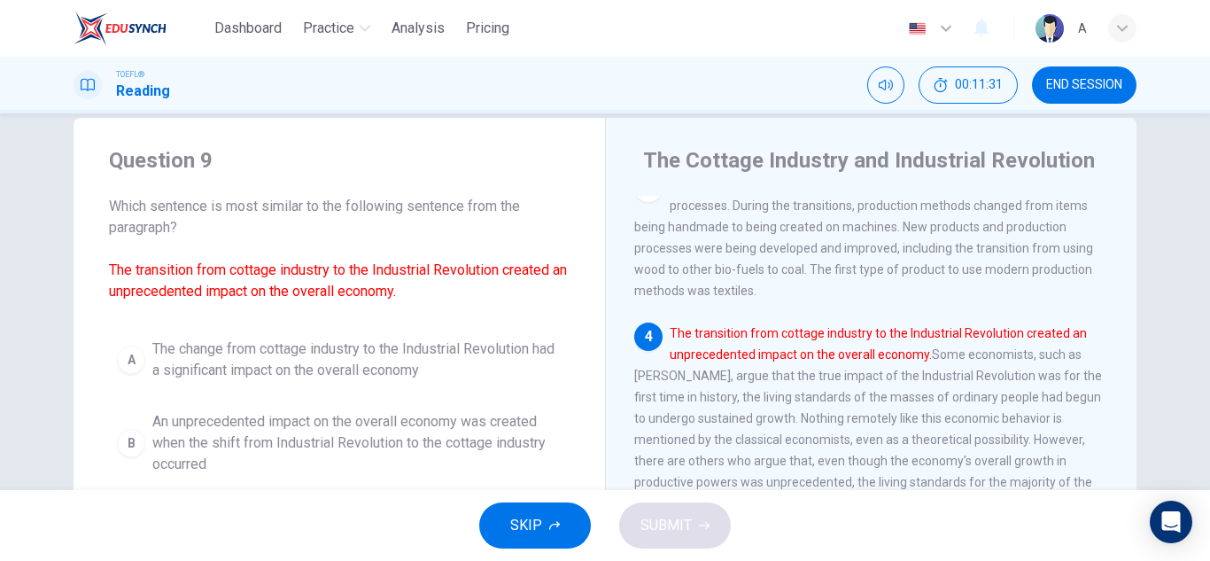
scroll to position [0, 0]
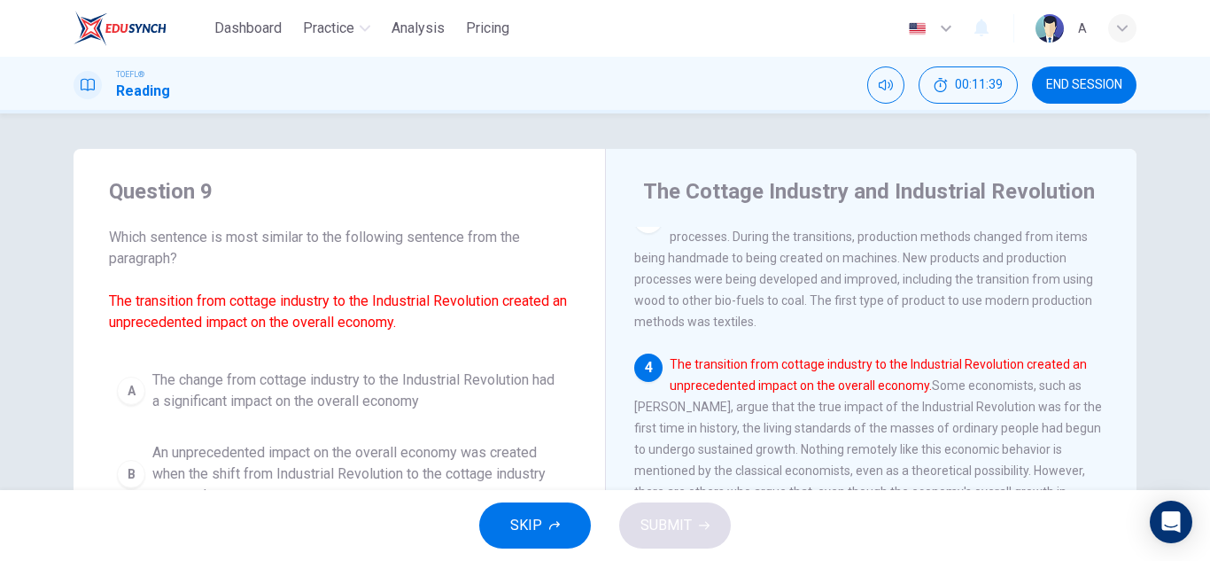
click at [265, 374] on span "The change from cottage industry to the Industrial Revolution had a significant…" at bounding box center [356, 391] width 409 height 43
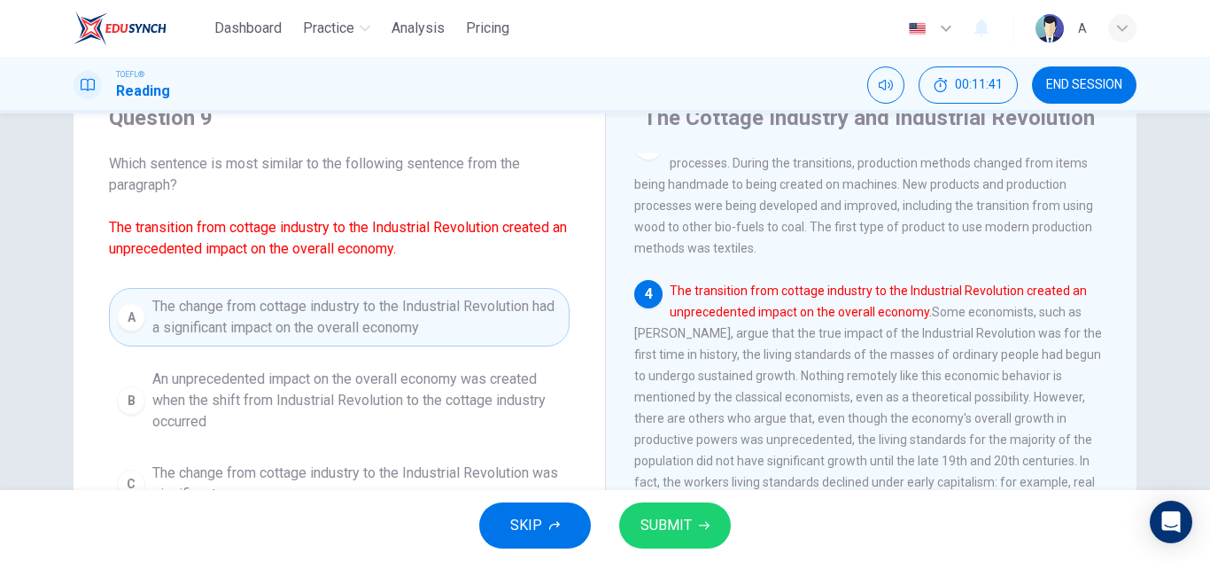
scroll to position [89, 0]
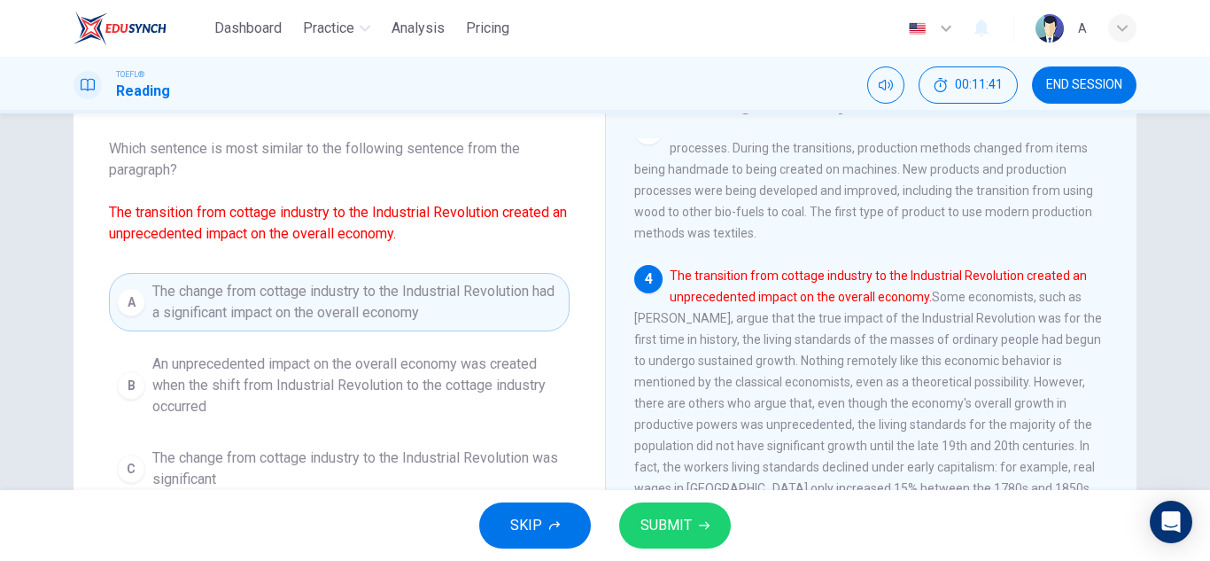
click at [707, 519] on button "SUBMIT" at bounding box center [675, 525] width 112 height 46
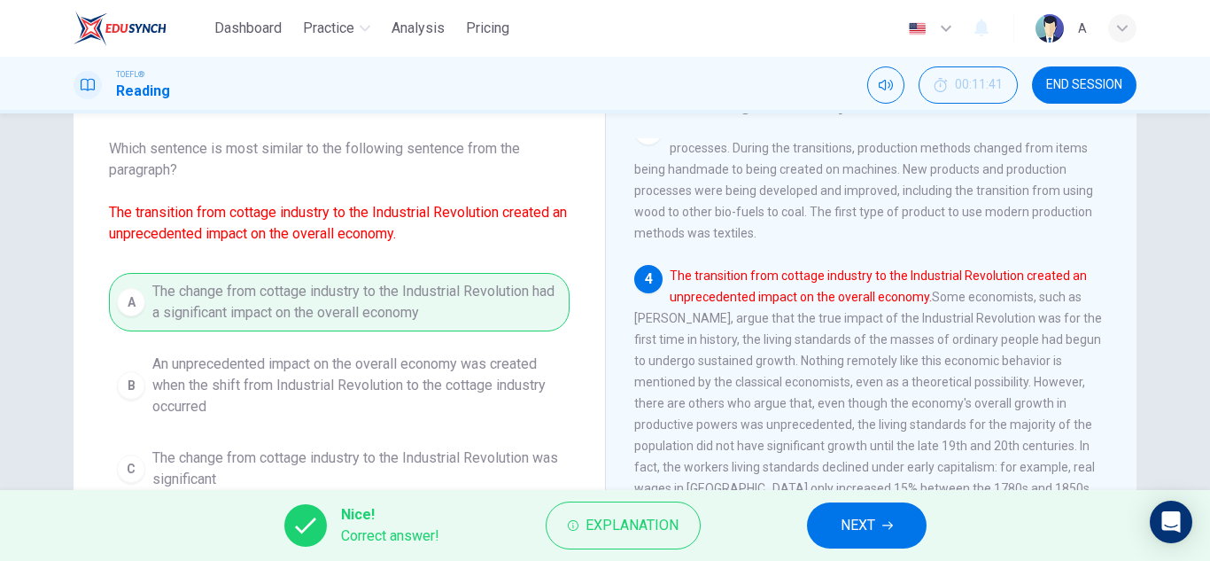
click at [941, 542] on div "Nice! Correct answer! Explanation NEXT" at bounding box center [605, 525] width 1210 height 71
drag, startPoint x: 865, startPoint y: 536, endPoint x: 844, endPoint y: 536, distance: 21.3
click at [864, 536] on span "NEXT" at bounding box center [858, 525] width 35 height 25
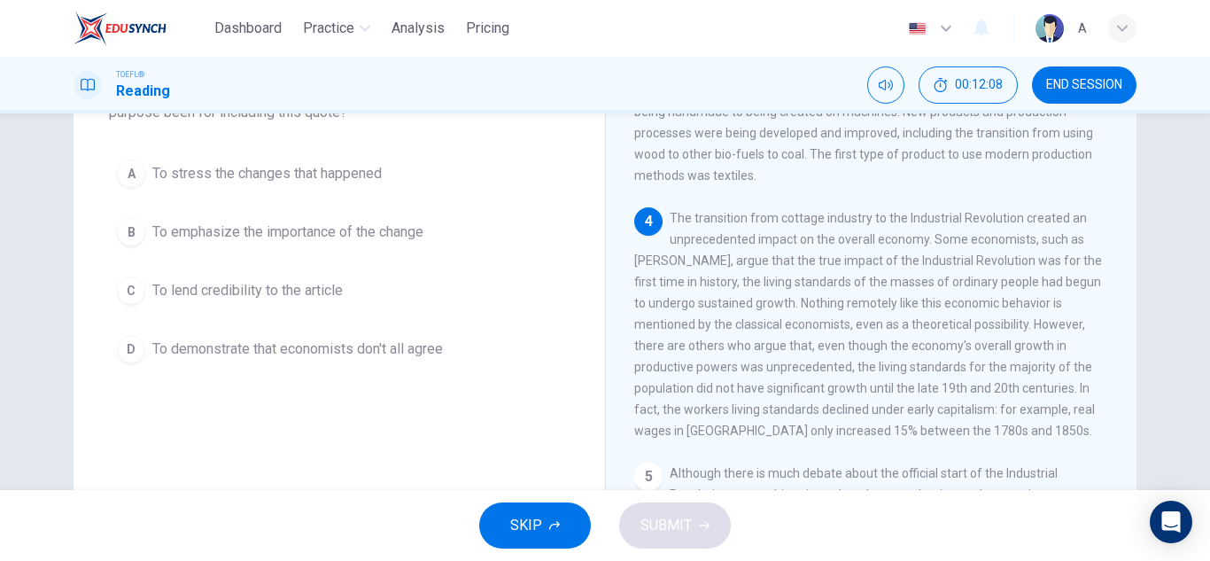
scroll to position [177, 0]
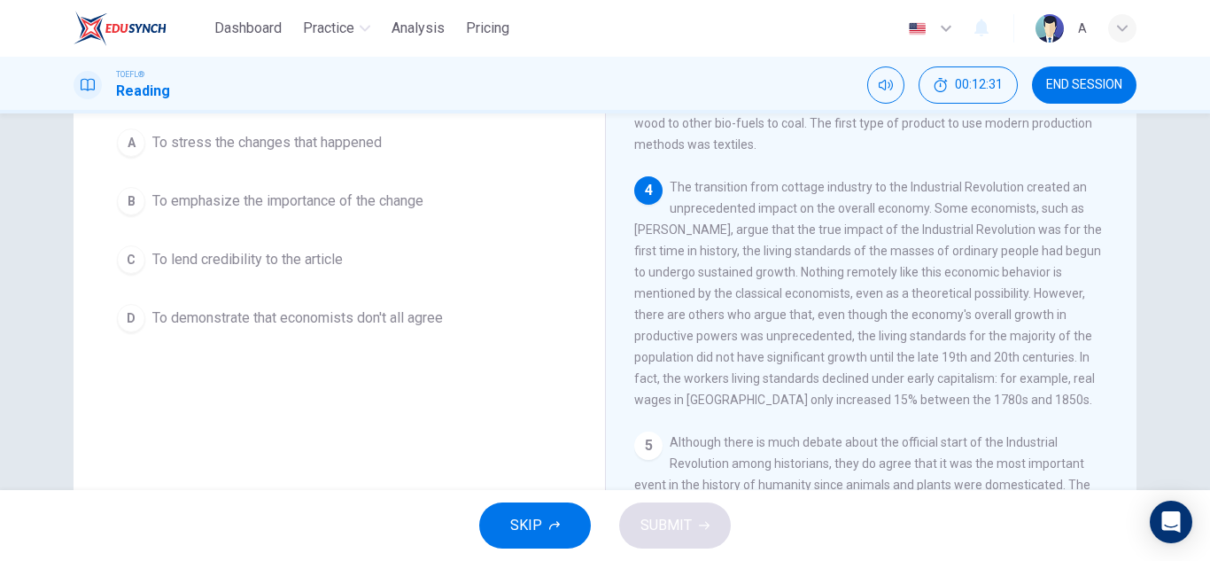
click at [399, 214] on button "B To emphasize the importance of the change" at bounding box center [339, 201] width 461 height 44
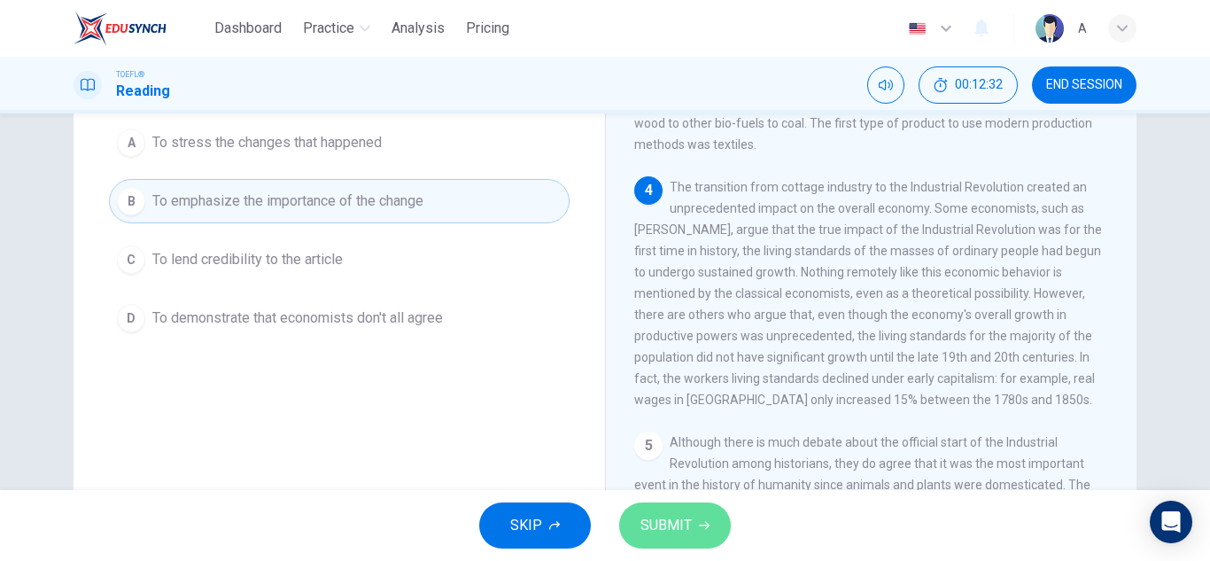
click at [656, 532] on span "SUBMIT" at bounding box center [666, 525] width 51 height 25
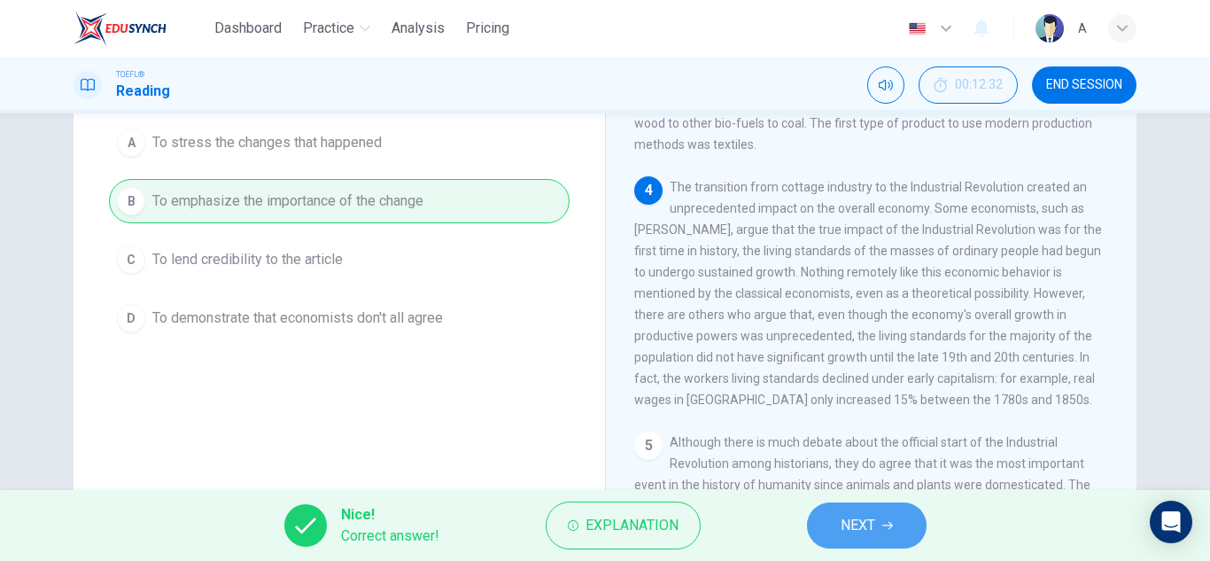
click at [890, 515] on button "NEXT" at bounding box center [867, 525] width 120 height 46
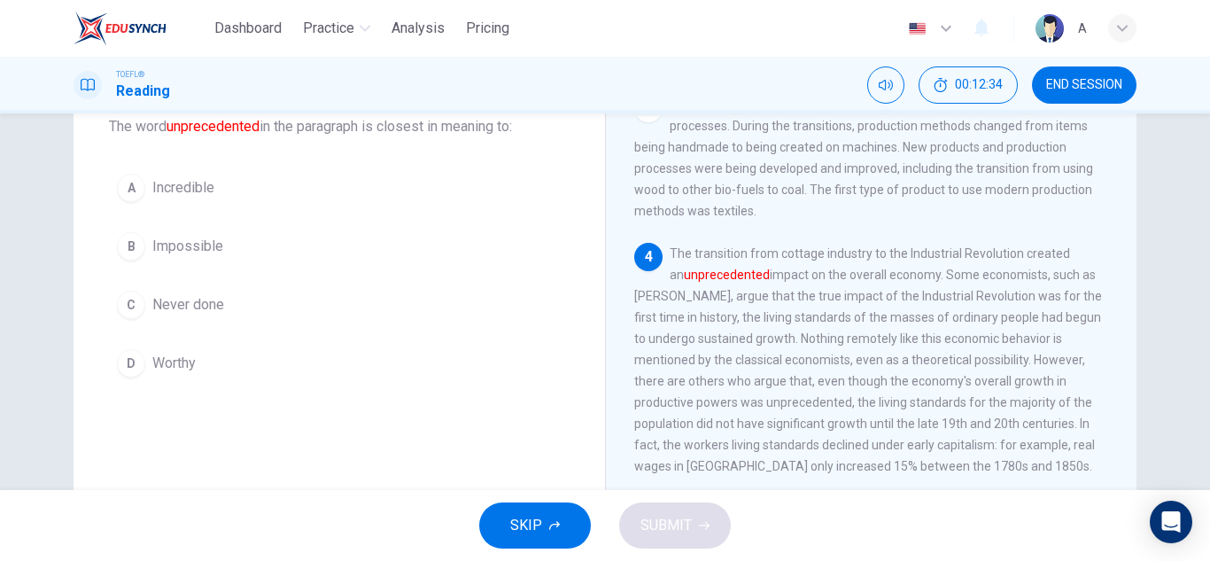
scroll to position [67, 0]
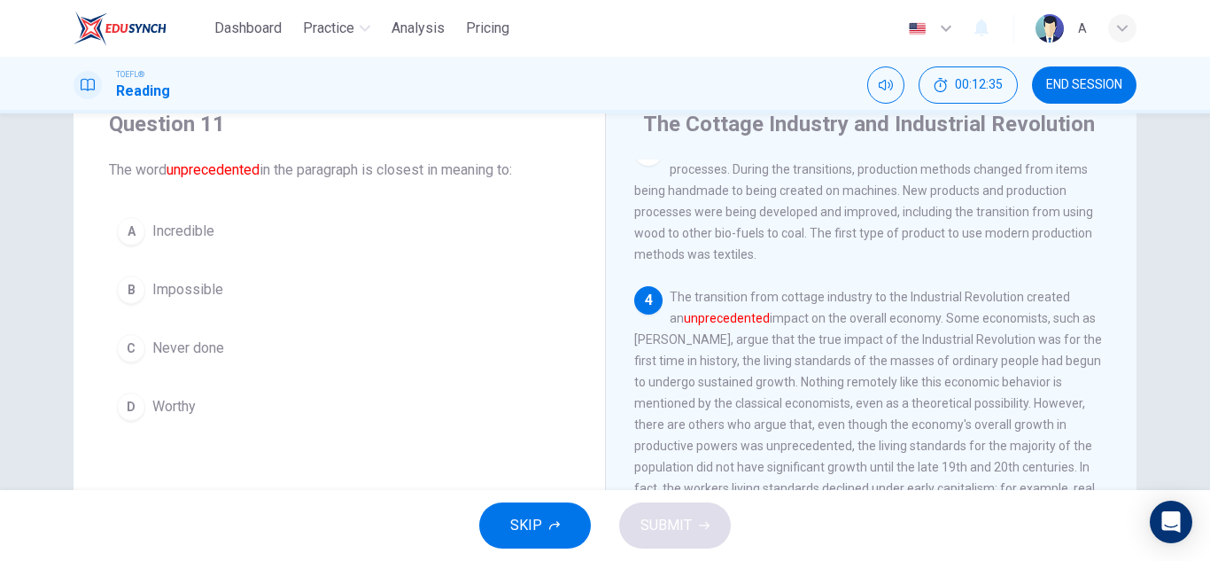
click at [269, 233] on button "A Incredible" at bounding box center [339, 231] width 461 height 44
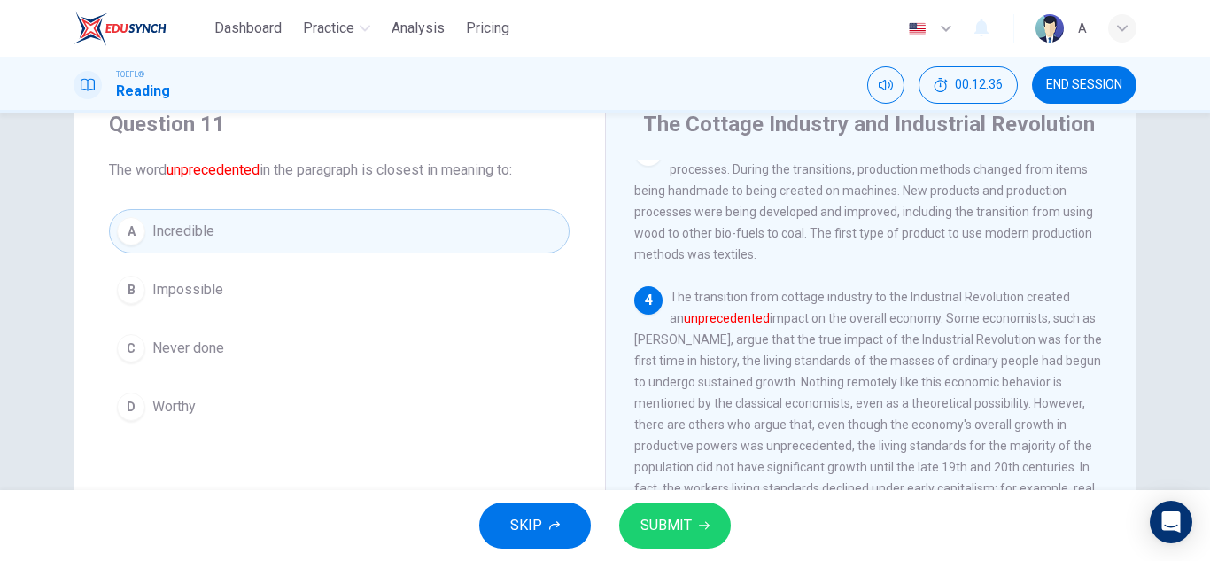
click at [675, 510] on button "SUBMIT" at bounding box center [675, 525] width 112 height 46
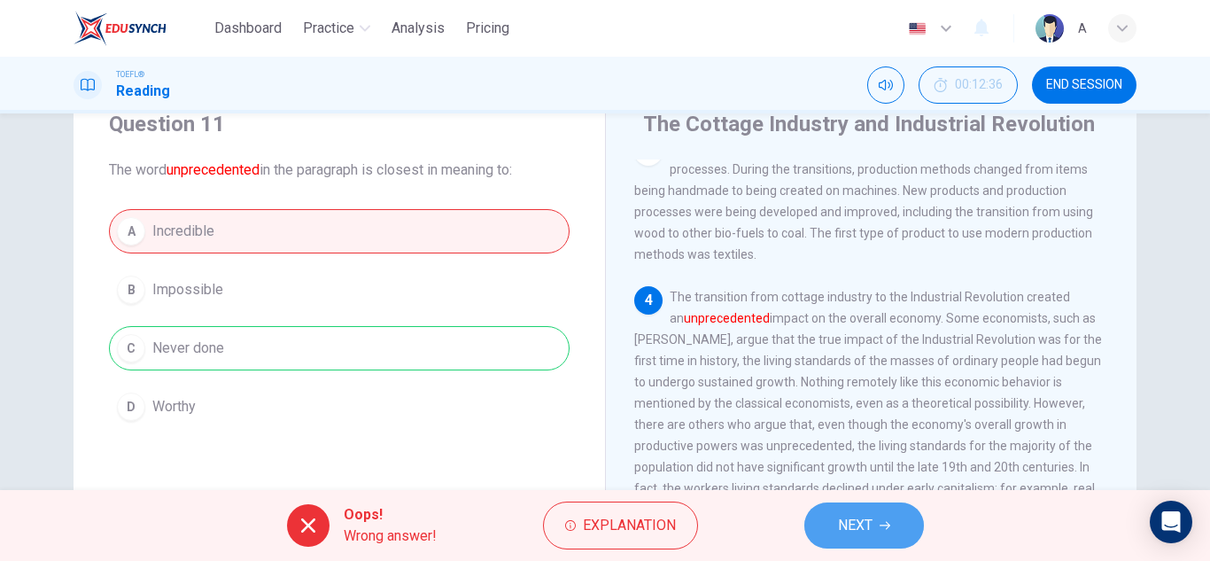
click at [882, 515] on button "NEXT" at bounding box center [865, 525] width 120 height 46
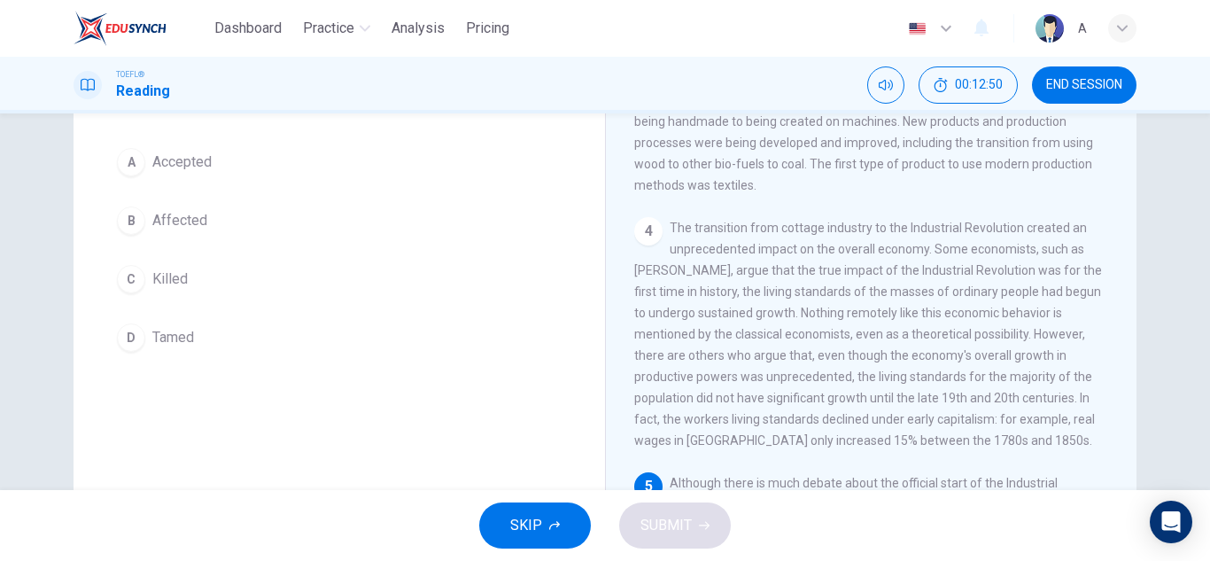
scroll to position [133, 0]
click at [186, 352] on button "D Tamed" at bounding box center [339, 341] width 461 height 44
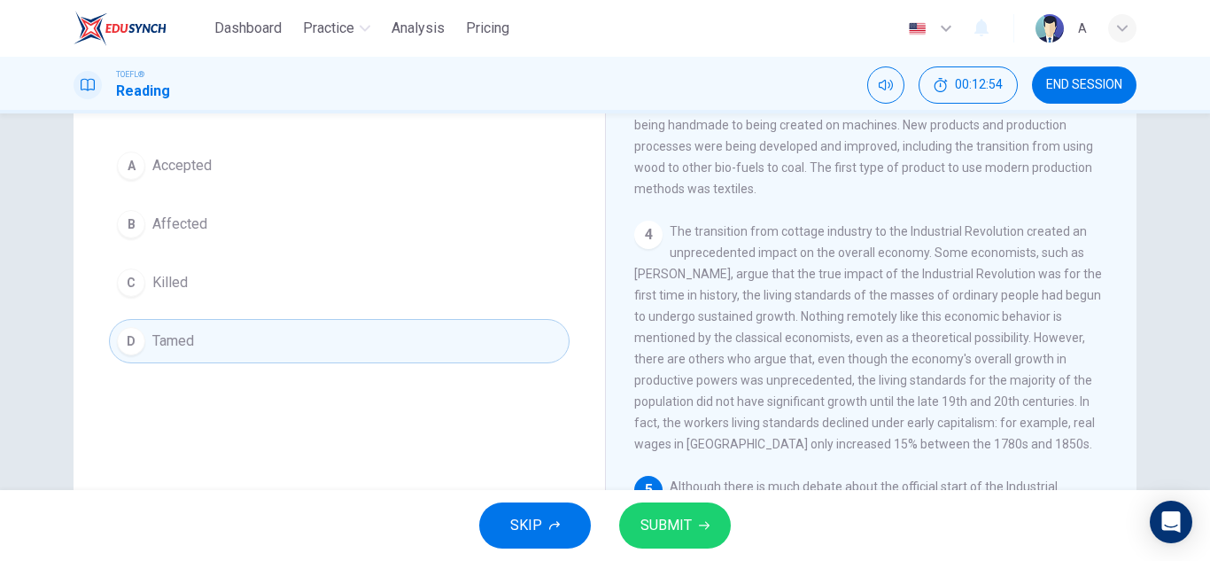
click at [663, 493] on div "SKIP SUBMIT" at bounding box center [605, 525] width 1210 height 71
click at [671, 510] on button "SUBMIT" at bounding box center [675, 525] width 112 height 46
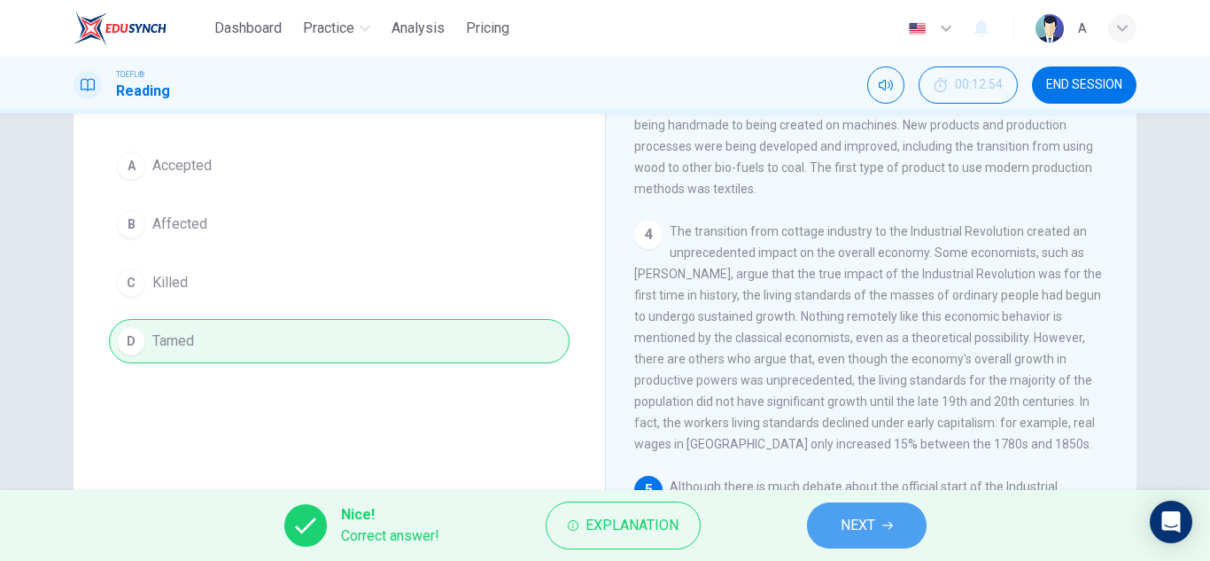
click at [869, 529] on span "NEXT" at bounding box center [858, 525] width 35 height 25
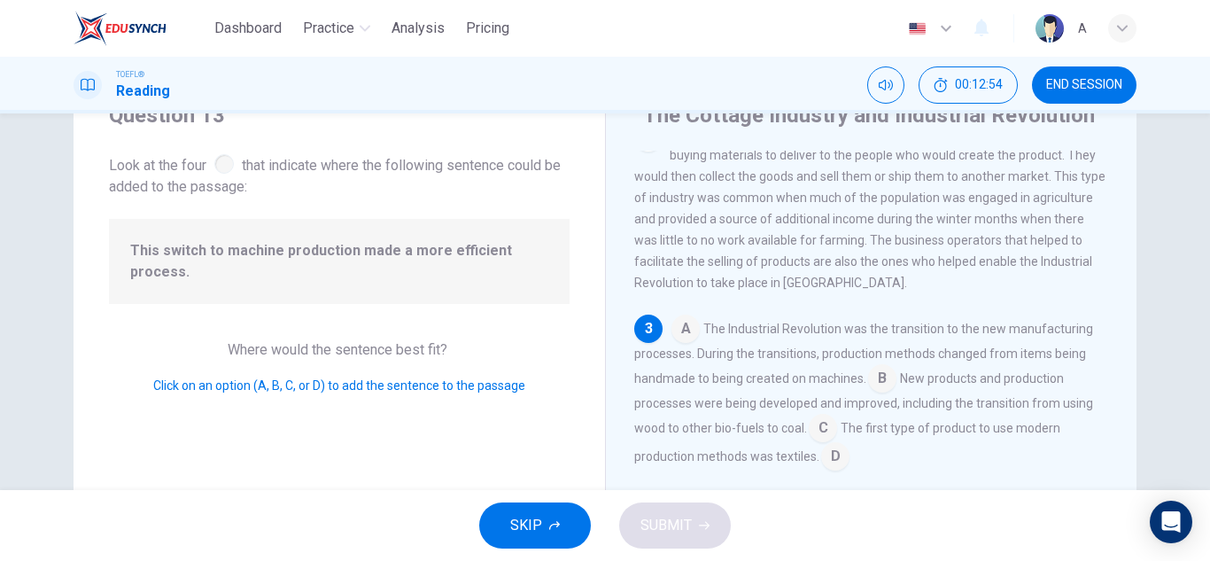
scroll to position [44, 0]
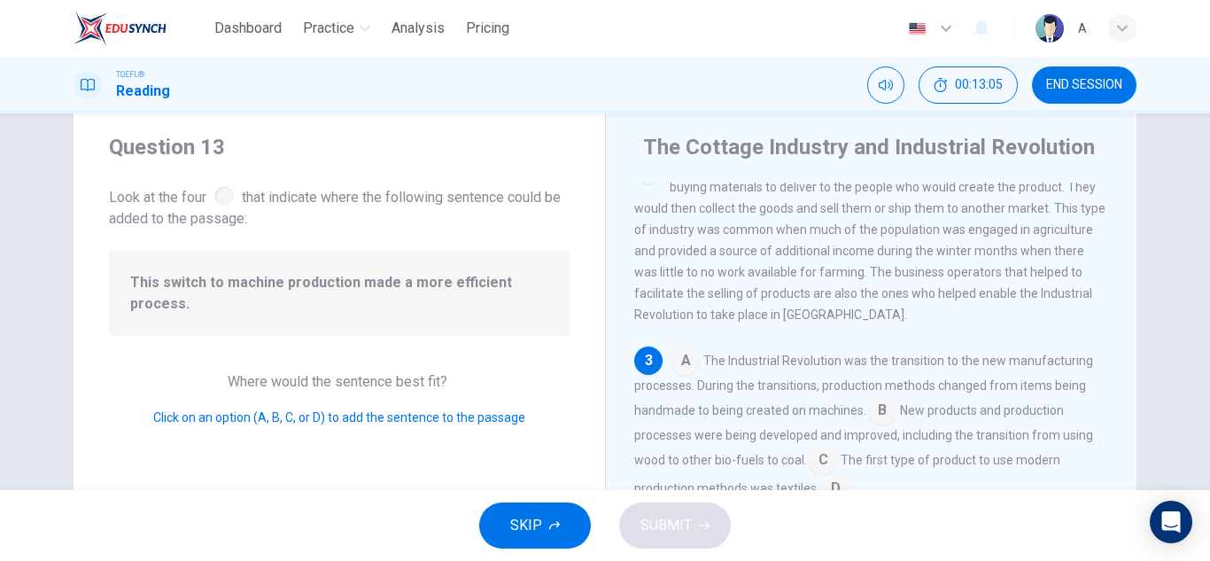
click at [868, 426] on input at bounding box center [882, 412] width 28 height 28
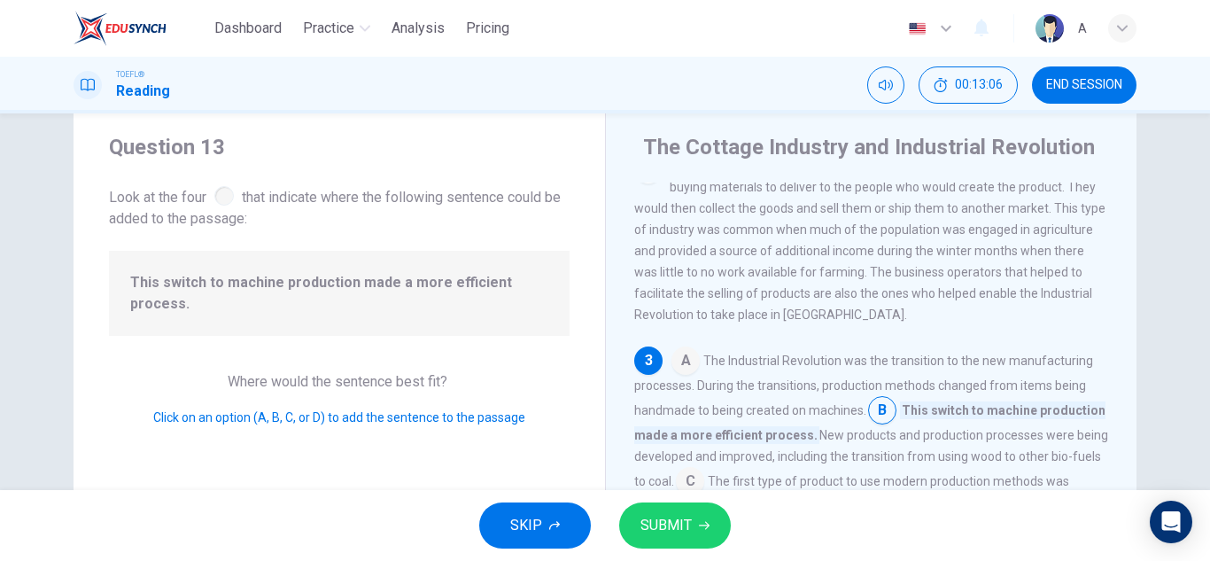
click at [703, 525] on icon "button" at bounding box center [704, 525] width 11 height 11
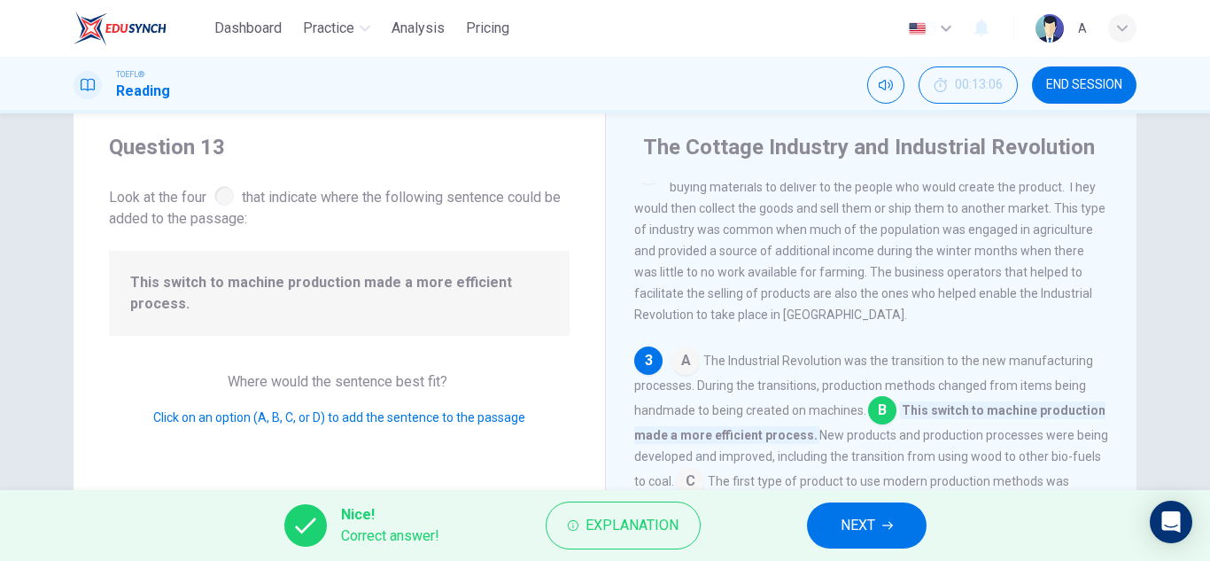
click at [892, 516] on button "NEXT" at bounding box center [867, 525] width 120 height 46
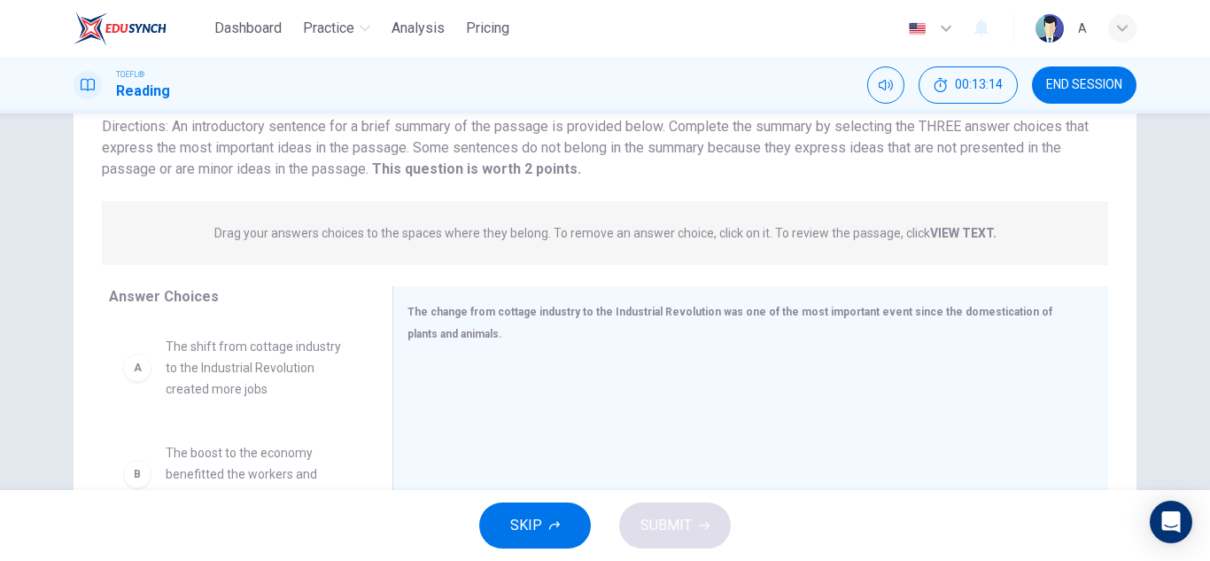
scroll to position [310, 0]
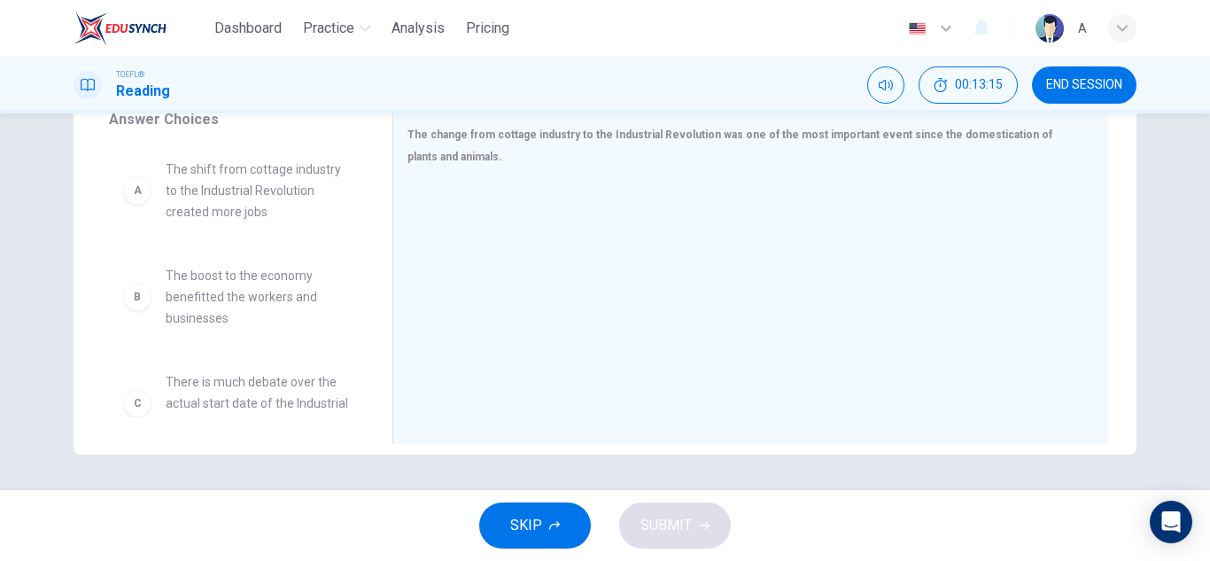
click at [275, 320] on span "The boost to the economy benefitted the workers and businesses" at bounding box center [258, 297] width 184 height 64
drag, startPoint x: 275, startPoint y: 320, endPoint x: 798, endPoint y: 261, distance: 526.2
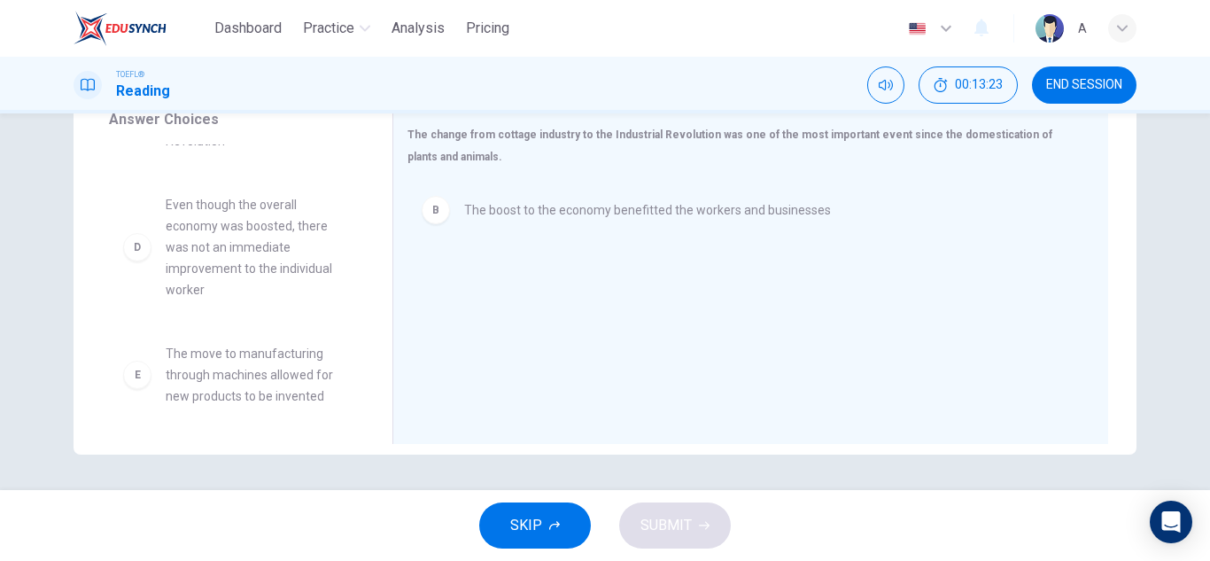
scroll to position [266, 0]
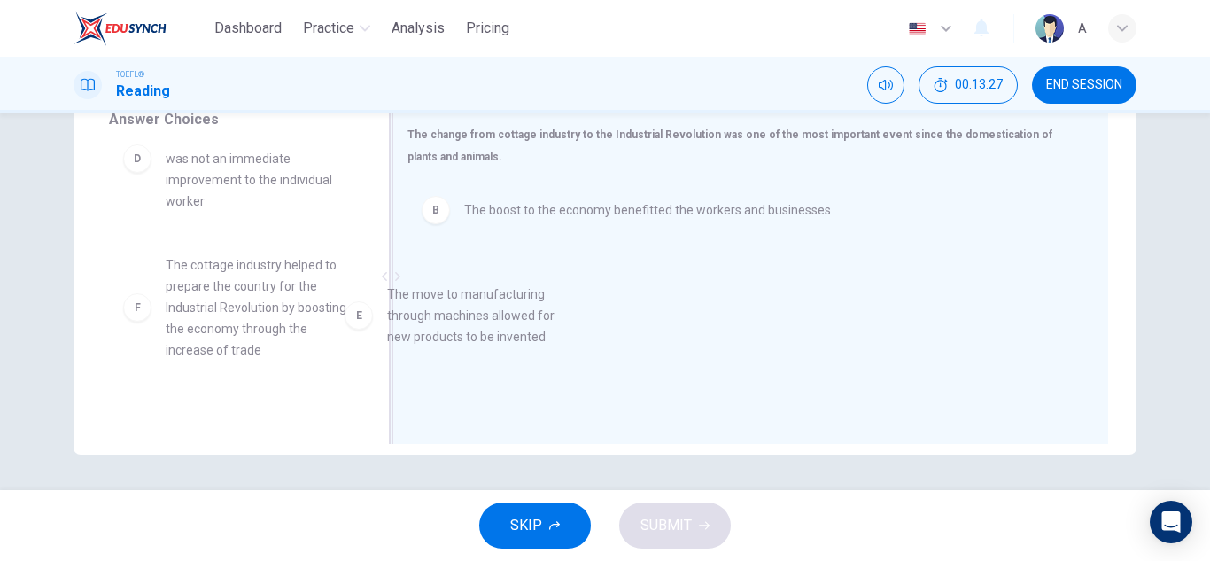
drag, startPoint x: 197, startPoint y: 258, endPoint x: 498, endPoint y: 286, distance: 302.6
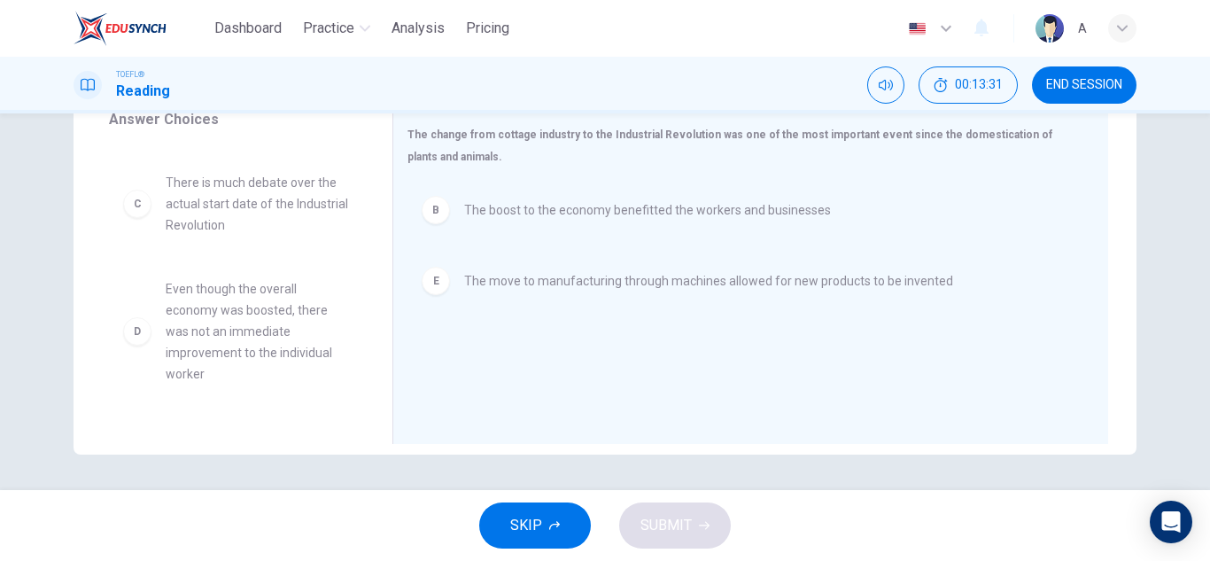
scroll to position [0, 0]
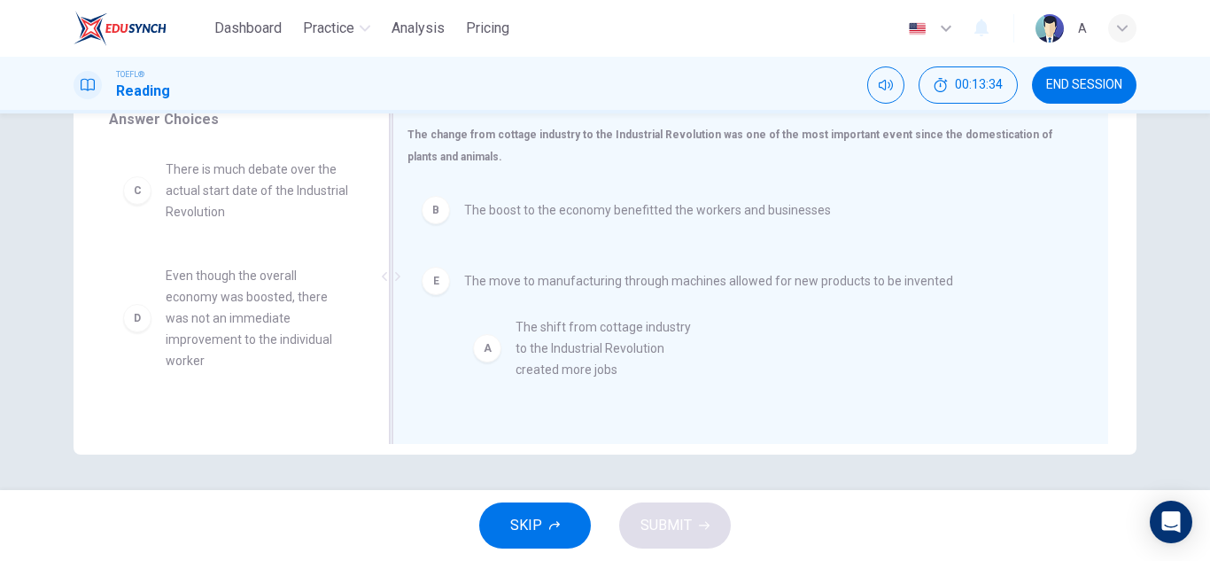
drag, startPoint x: 301, startPoint y: 222, endPoint x: 660, endPoint y: 381, distance: 392.4
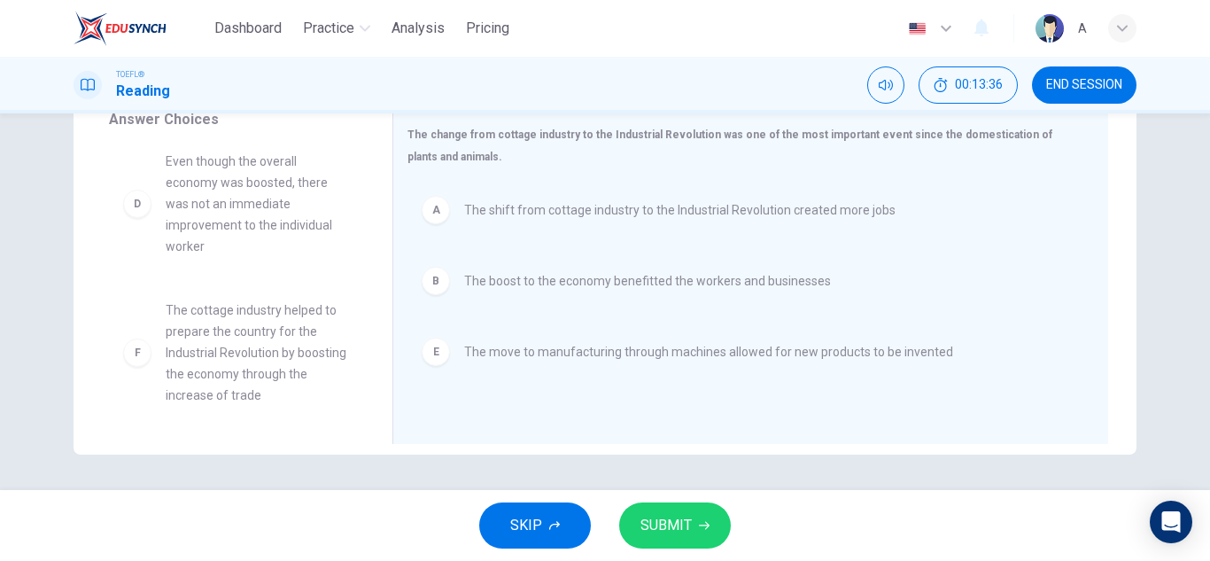
scroll to position [117, 0]
click at [668, 514] on span "SUBMIT" at bounding box center [666, 525] width 51 height 25
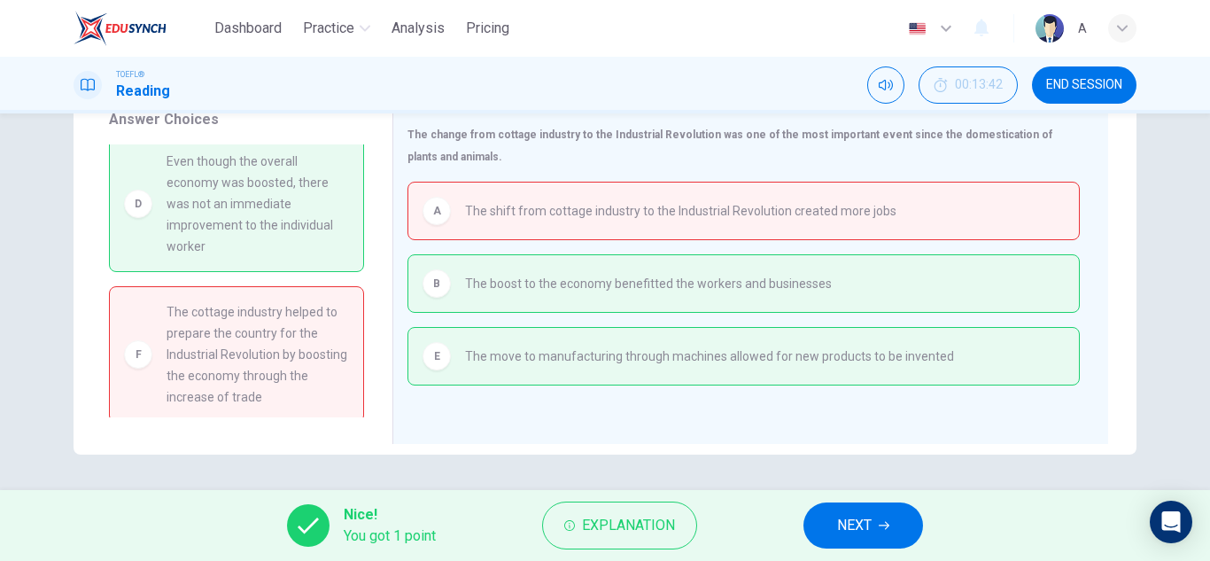
click at [215, 305] on span "The cottage industry helped to prepare the country for the Industrial Revolutio…" at bounding box center [258, 354] width 183 height 106
click at [824, 539] on button "NEXT" at bounding box center [864, 525] width 120 height 46
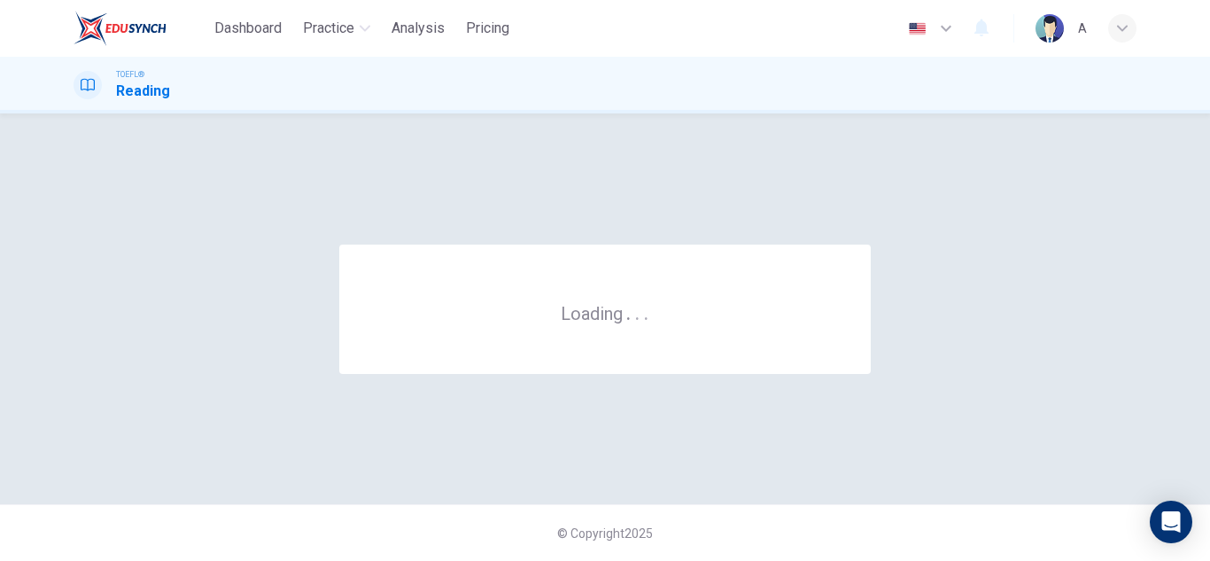
scroll to position [0, 0]
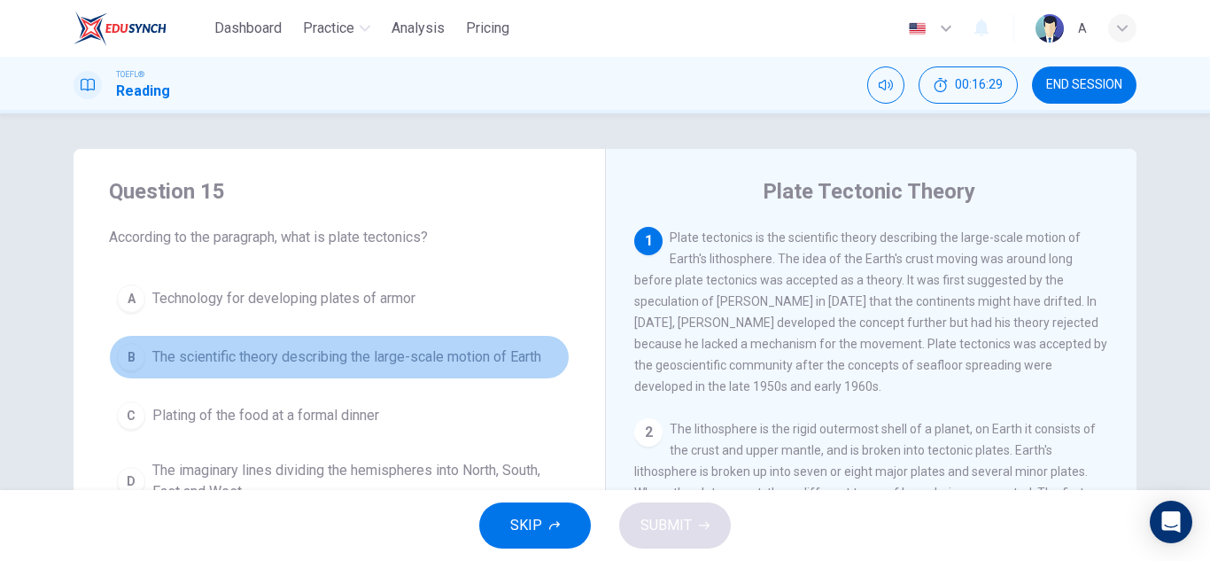
drag, startPoint x: 418, startPoint y: 370, endPoint x: 464, endPoint y: 473, distance: 112.6
click at [418, 370] on button "B The scientific theory describing the large-scale motion of Earth" at bounding box center [339, 357] width 461 height 44
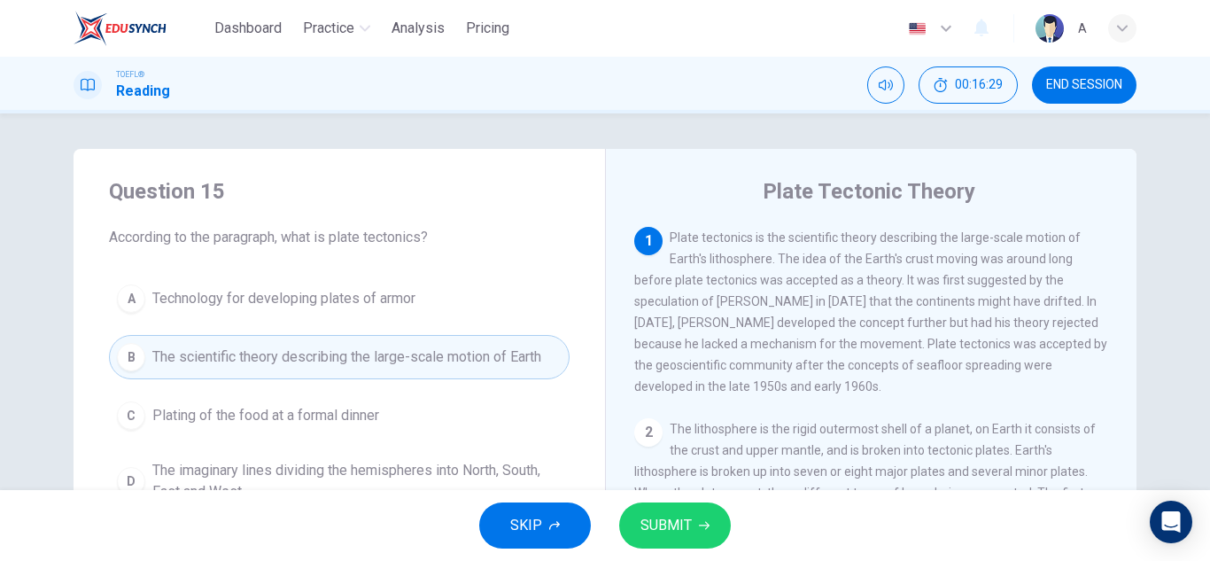
click at [649, 531] on span "SUBMIT" at bounding box center [666, 525] width 51 height 25
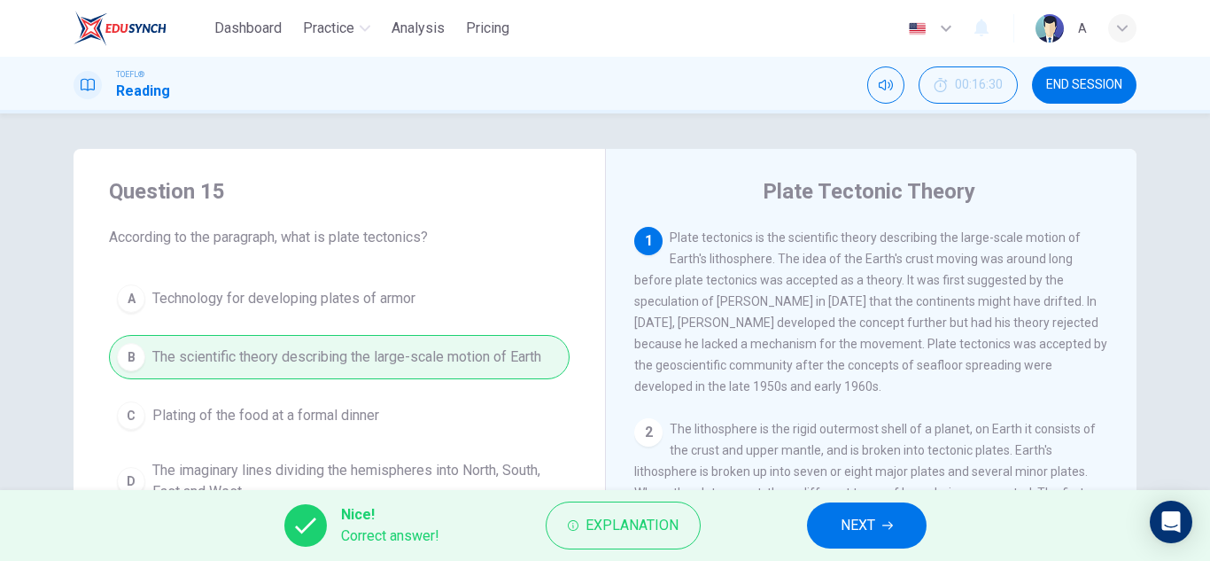
click at [861, 538] on button "NEXT" at bounding box center [867, 525] width 120 height 46
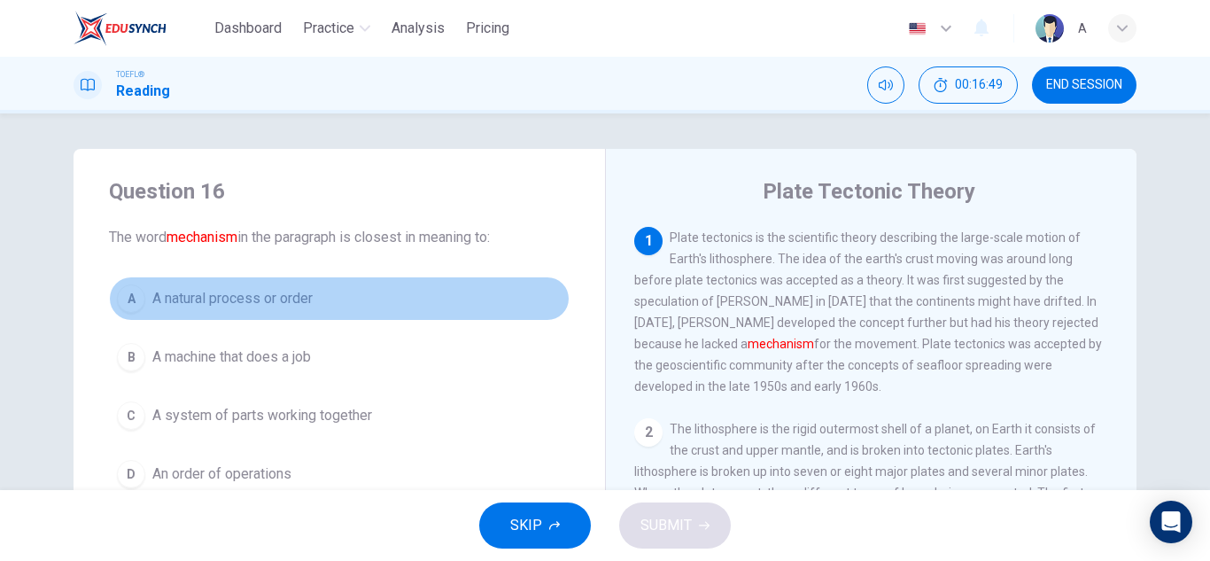
click at [259, 313] on button "A A natural process or order" at bounding box center [339, 298] width 461 height 44
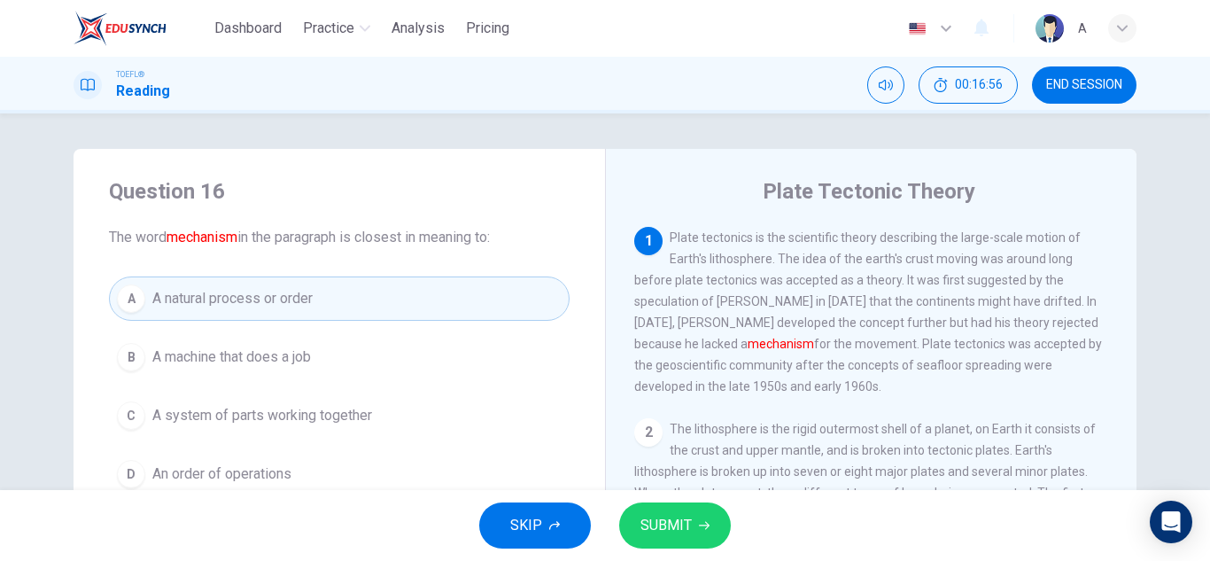
click at [638, 519] on button "SUBMIT" at bounding box center [675, 525] width 112 height 46
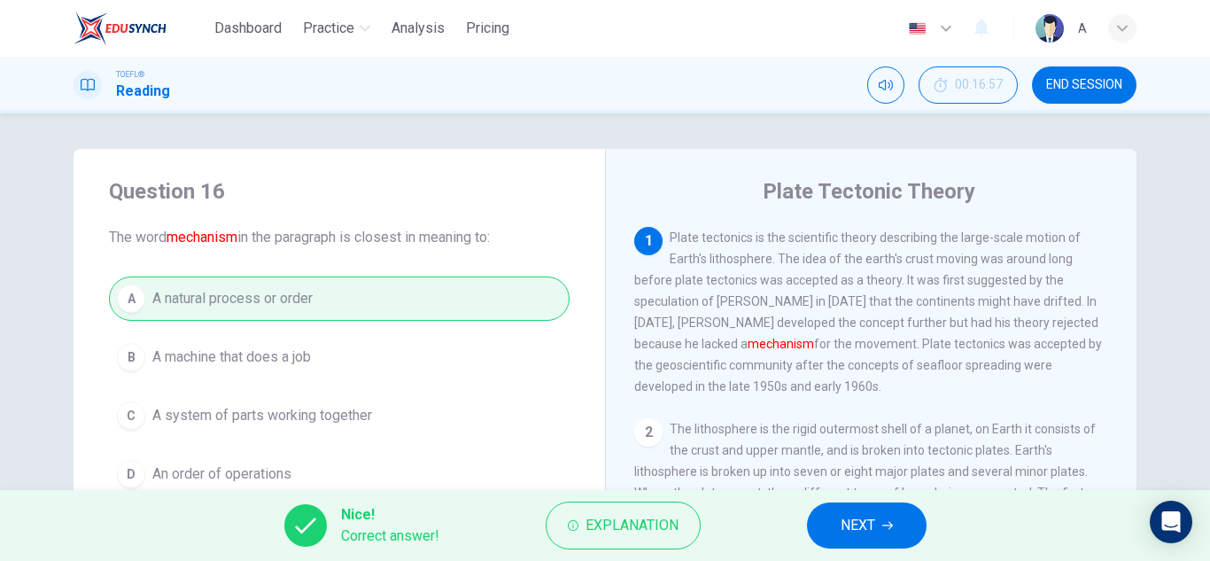
click at [858, 521] on span "NEXT" at bounding box center [858, 525] width 35 height 25
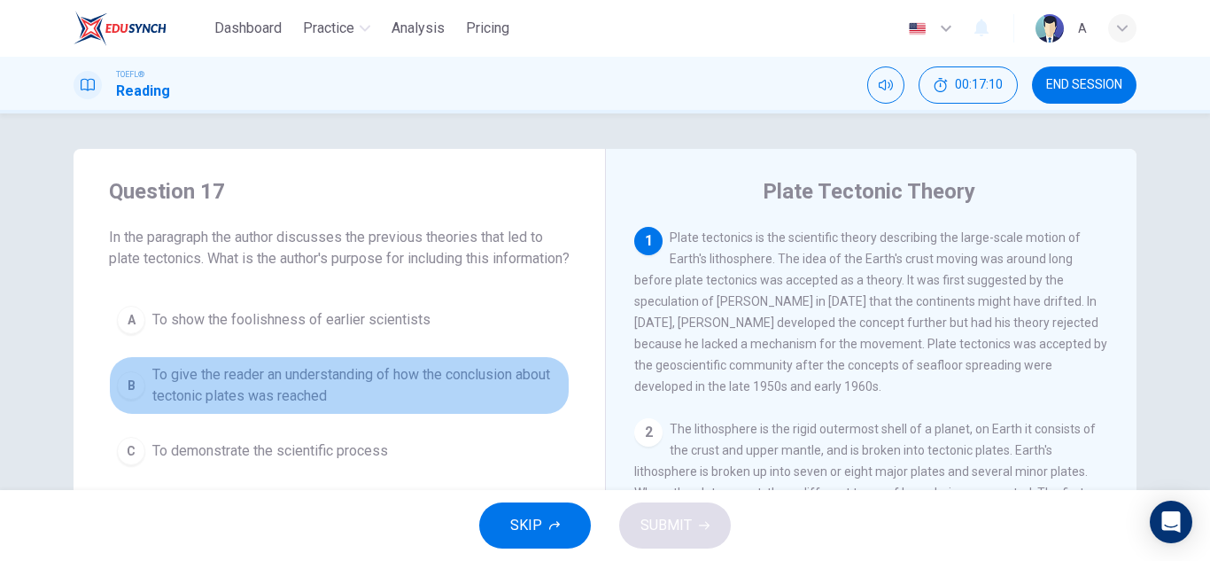
click at [412, 397] on span "To give the reader an understanding of how the conclusion about tectonic plates…" at bounding box center [356, 385] width 409 height 43
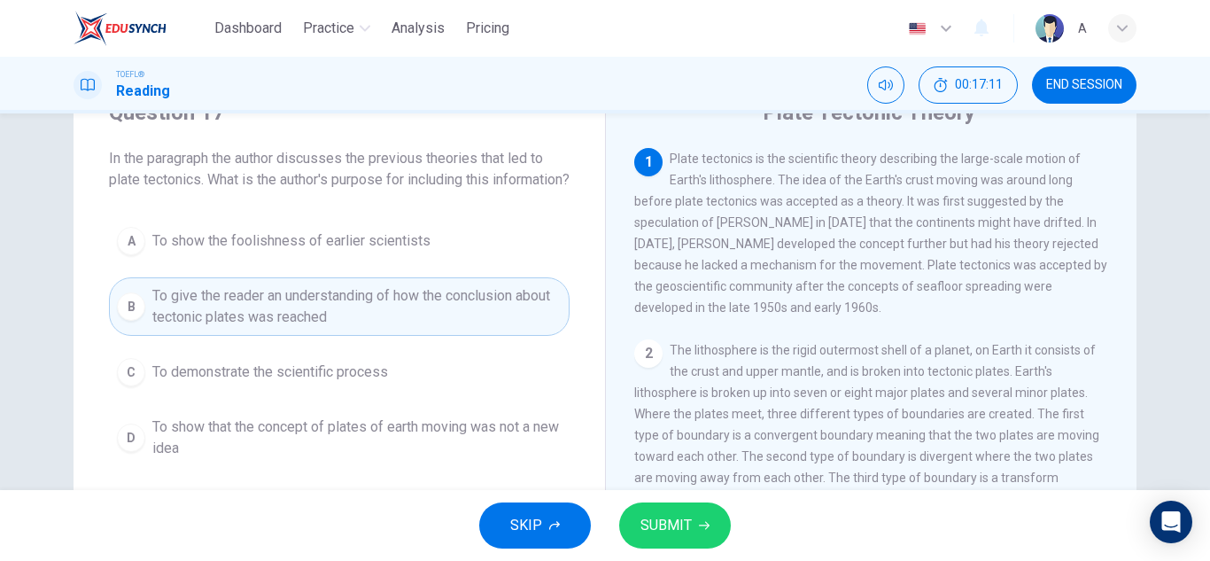
scroll to position [89, 0]
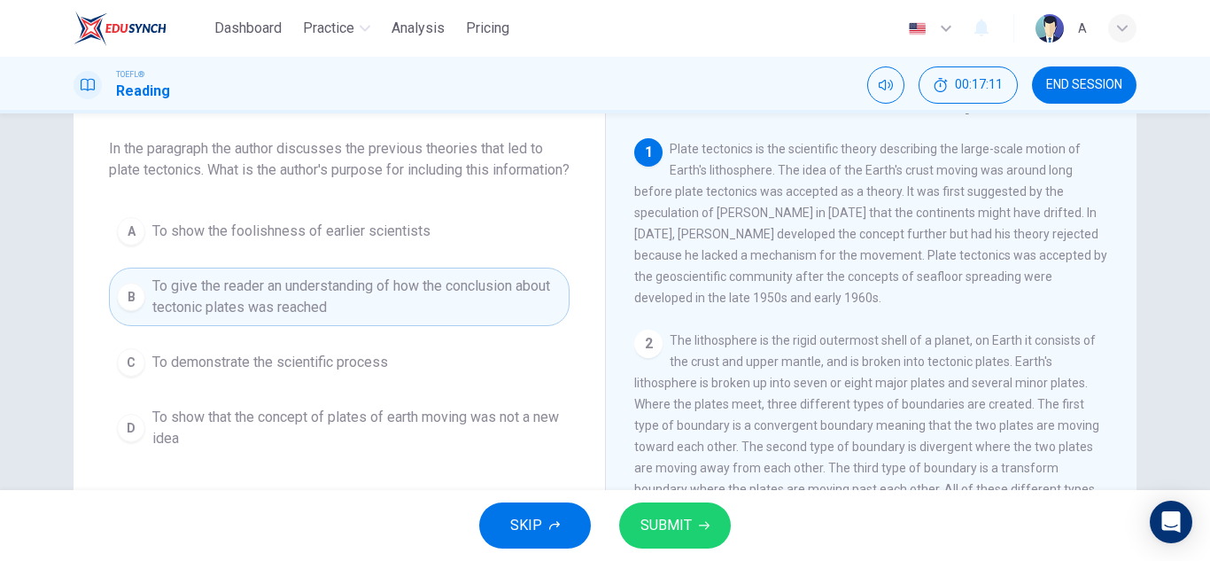
click at [693, 500] on div "SKIP SUBMIT" at bounding box center [605, 525] width 1210 height 71
click at [688, 518] on span "SUBMIT" at bounding box center [666, 525] width 51 height 25
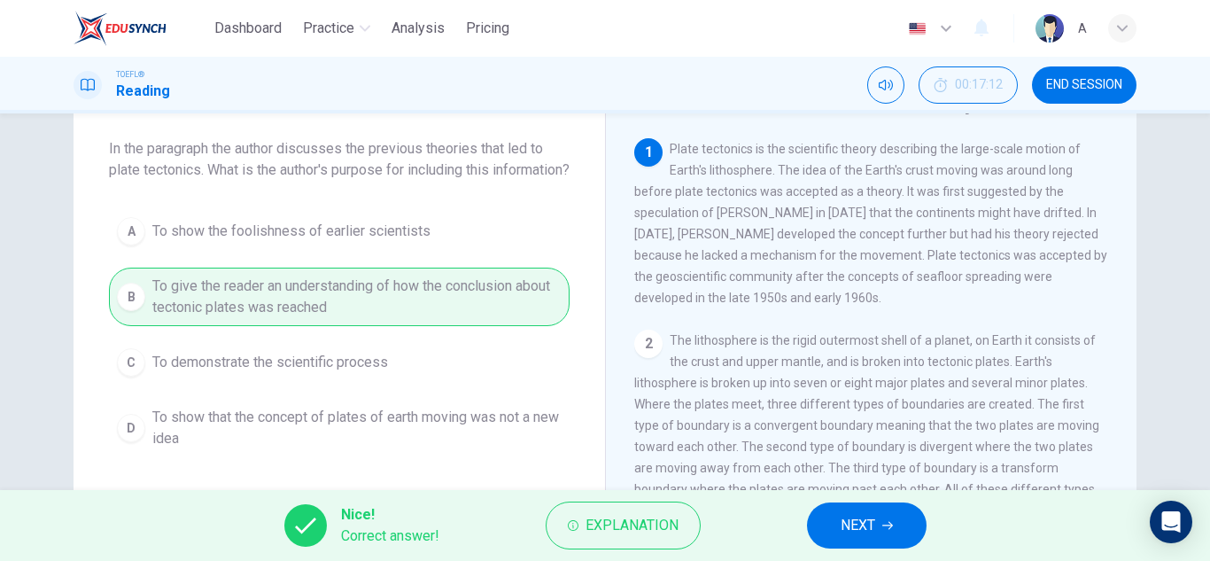
click at [873, 504] on div "Nice! Correct answer! Explanation NEXT" at bounding box center [605, 525] width 1210 height 71
drag, startPoint x: 873, startPoint y: 510, endPoint x: 859, endPoint y: 503, distance: 15.9
click at [863, 508] on button "NEXT" at bounding box center [867, 525] width 120 height 46
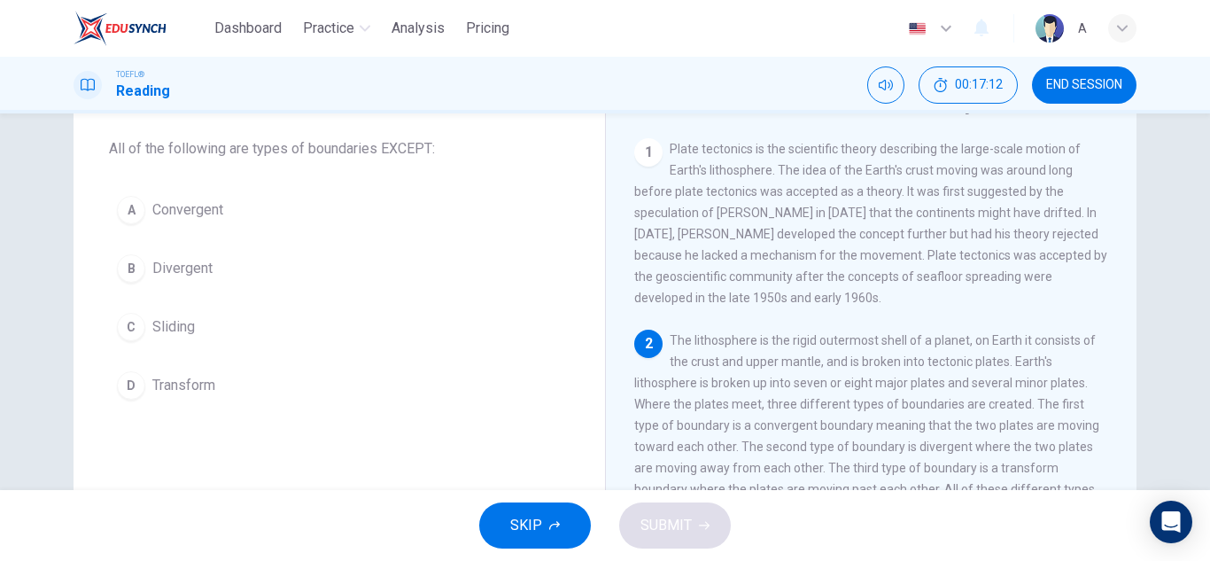
scroll to position [88, 0]
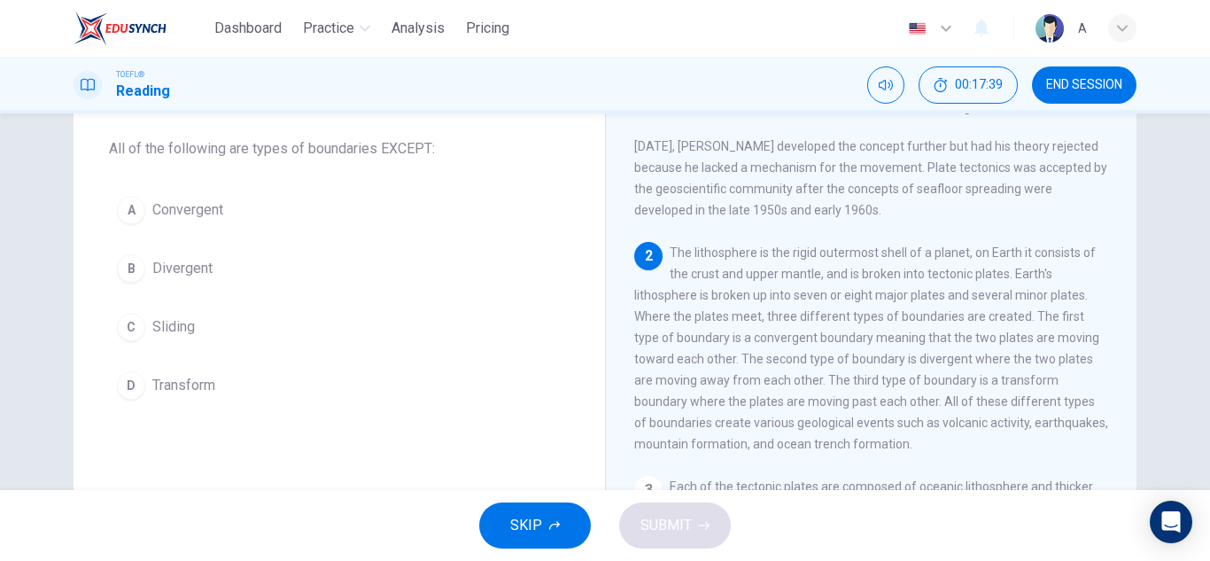
click at [282, 336] on button "C Sliding" at bounding box center [339, 327] width 461 height 44
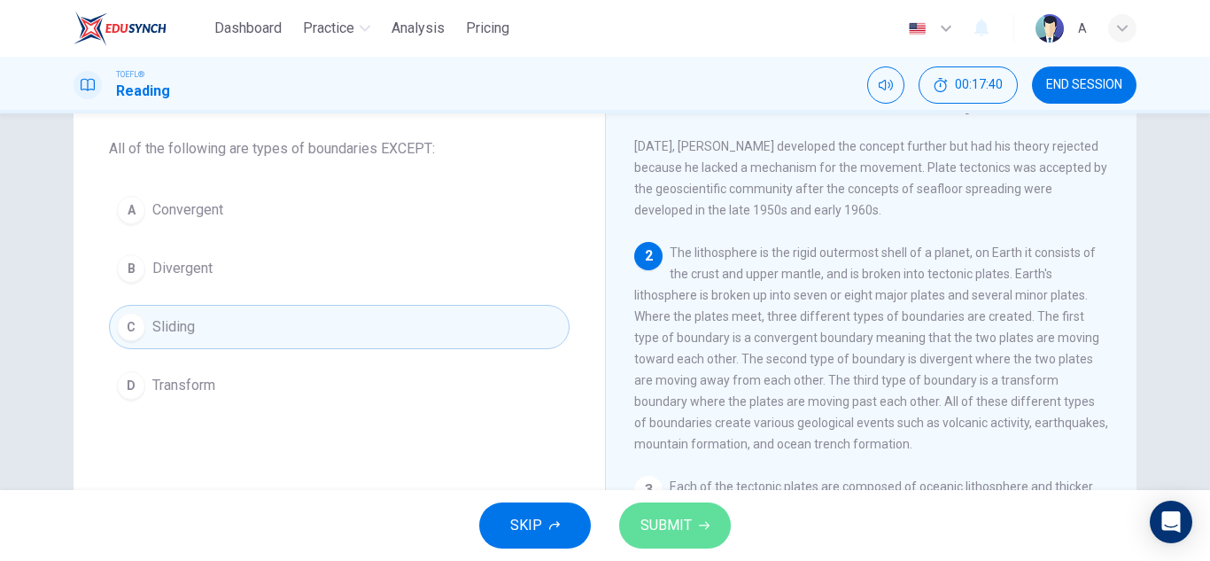
click at [666, 529] on span "SUBMIT" at bounding box center [666, 525] width 51 height 25
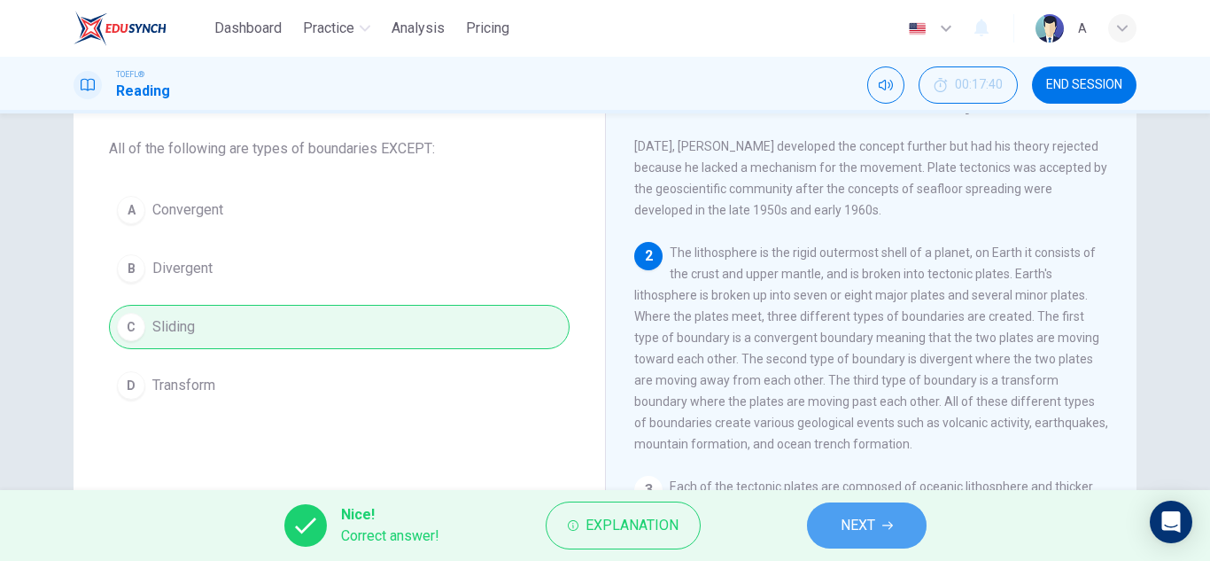
drag, startPoint x: 869, startPoint y: 531, endPoint x: 857, endPoint y: 526, distance: 13.2
click at [870, 530] on span "NEXT" at bounding box center [858, 525] width 35 height 25
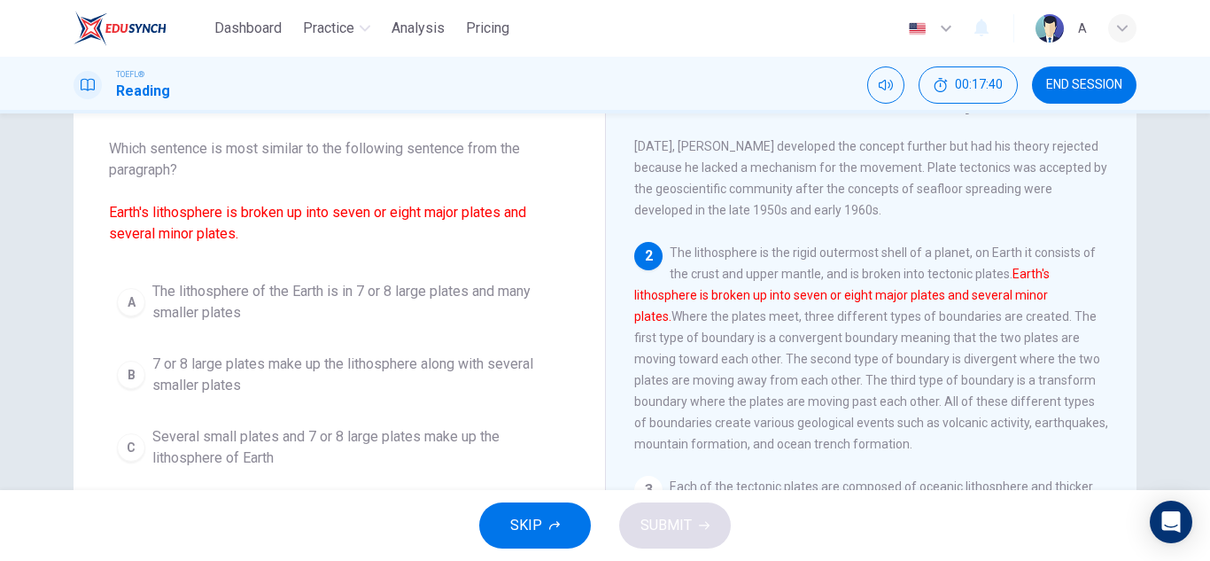
scroll to position [198, 0]
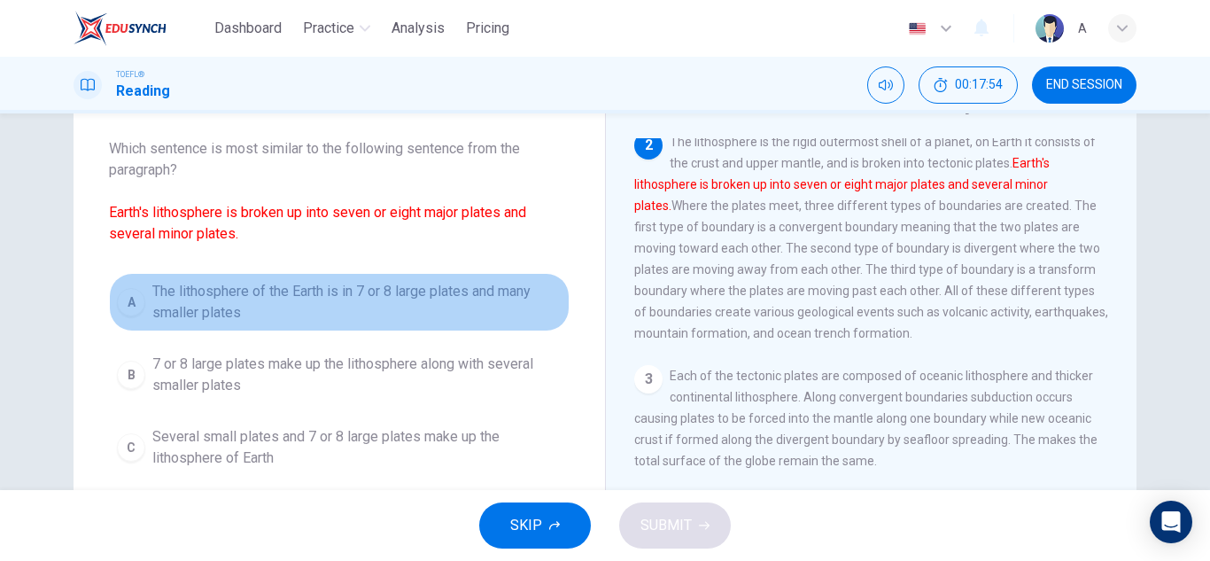
click at [406, 305] on span "The lithosphere of the Earth is in 7 or 8 large plates and many smaller plates" at bounding box center [356, 302] width 409 height 43
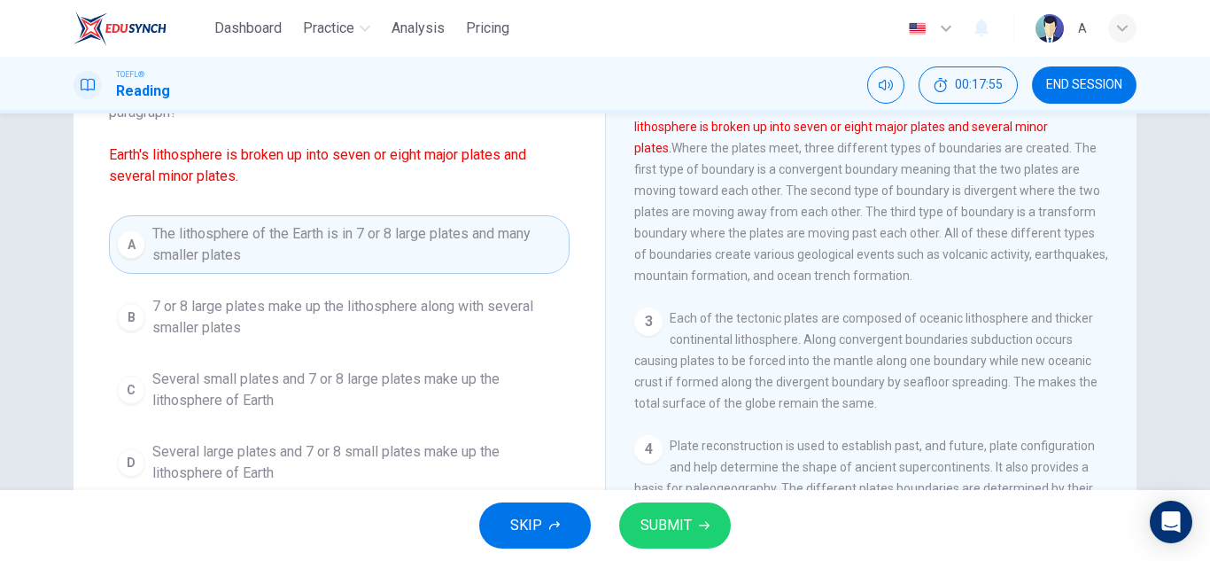
scroll to position [177, 0]
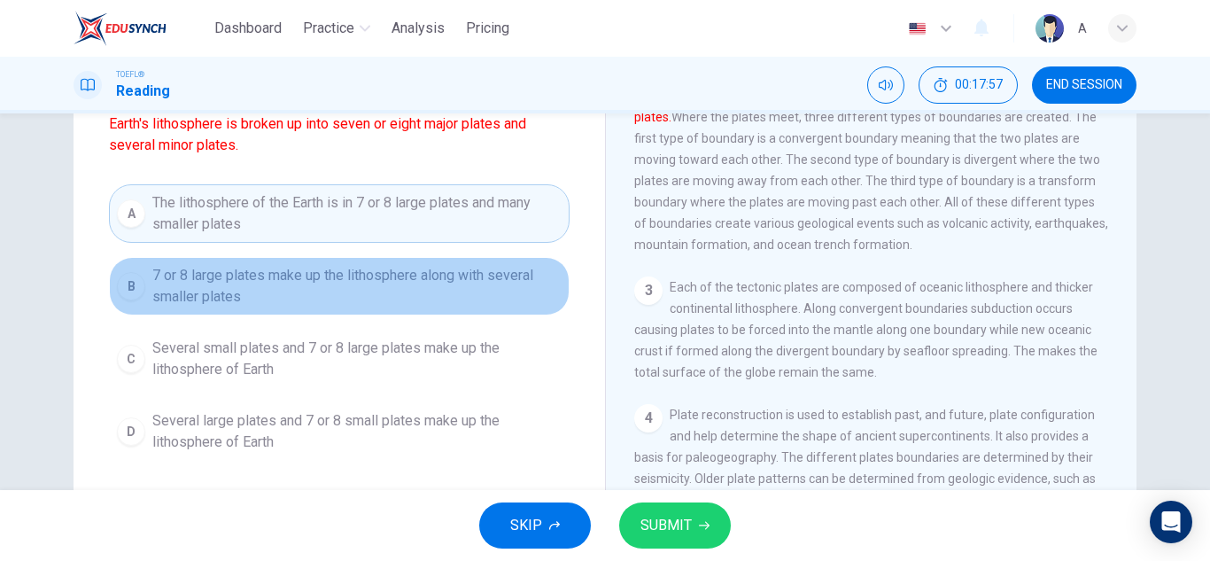
click at [424, 301] on span "7 or 8 large plates make up the lithosphere along with several smaller plates" at bounding box center [356, 286] width 409 height 43
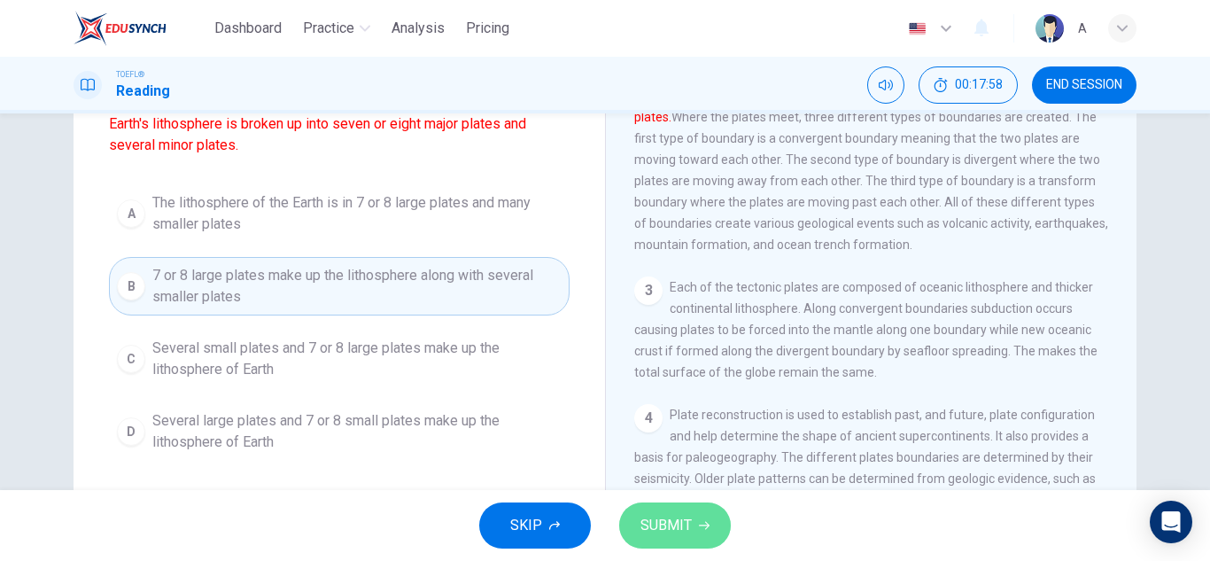
click at [693, 522] on button "SUBMIT" at bounding box center [675, 525] width 112 height 46
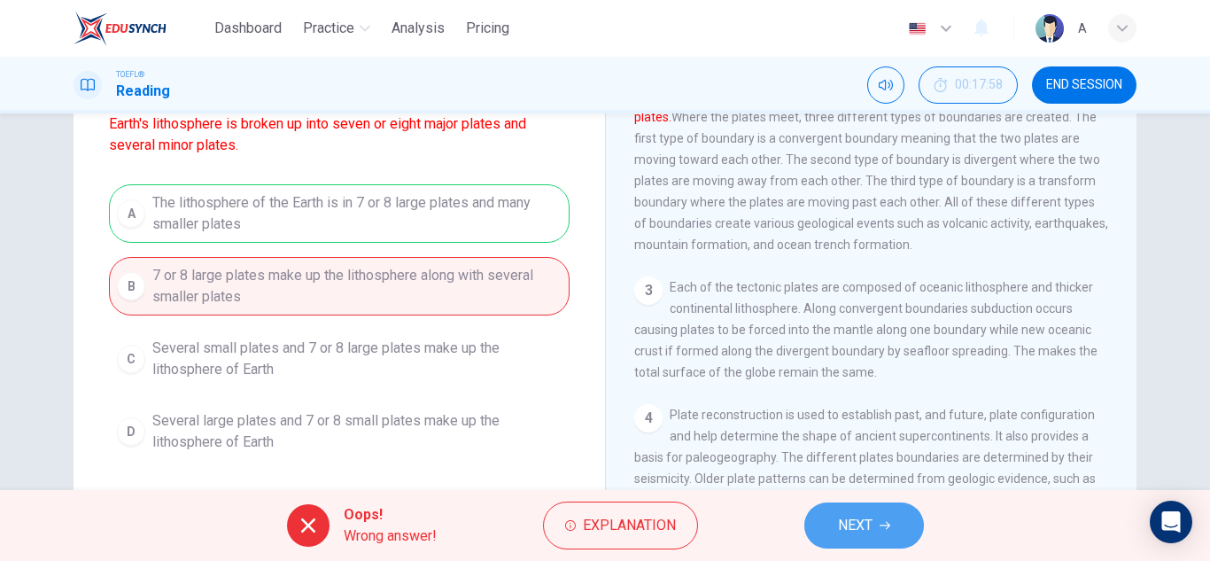
drag, startPoint x: 876, startPoint y: 521, endPoint x: 875, endPoint y: 511, distance: 9.8
click at [875, 513] on button "NEXT" at bounding box center [865, 525] width 120 height 46
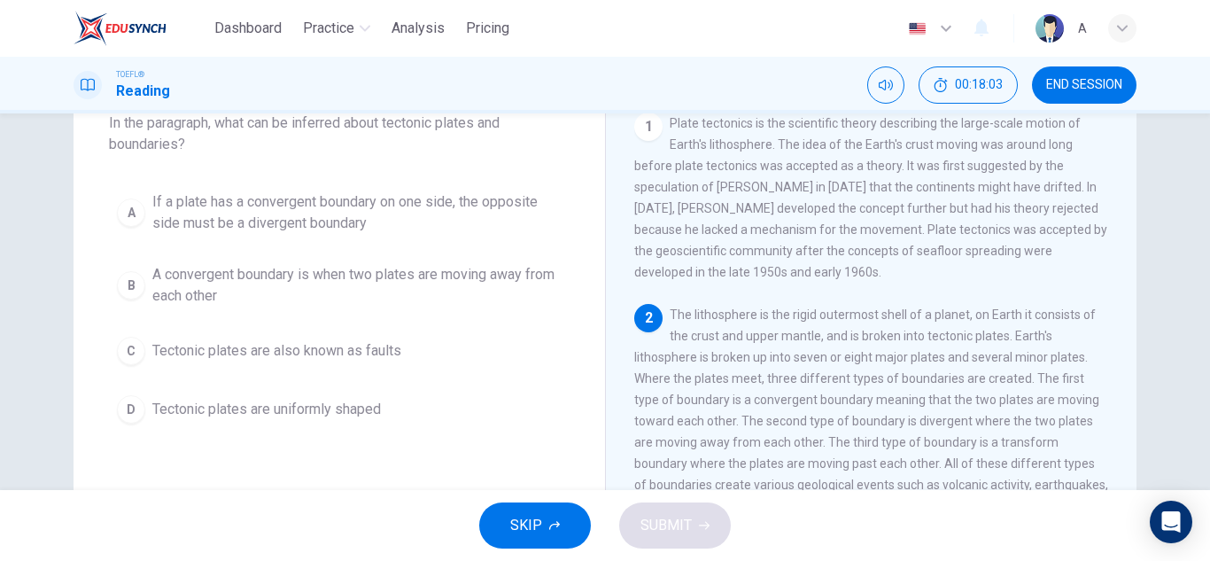
scroll to position [89, 0]
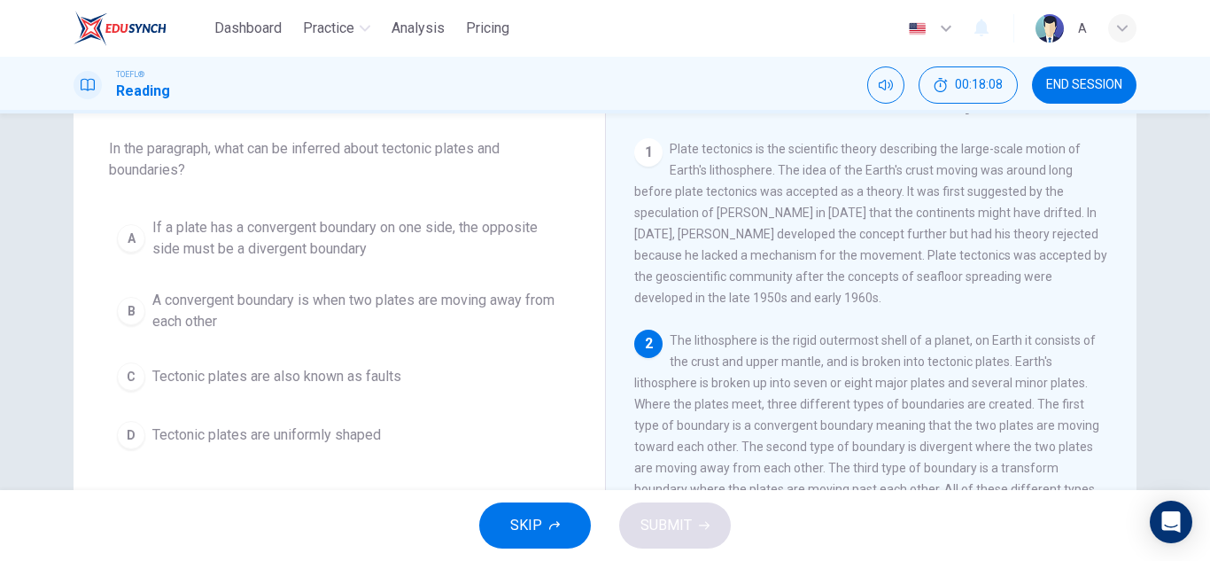
click at [341, 317] on span "A convergent boundary is when two plates are moving away from each other" at bounding box center [356, 311] width 409 height 43
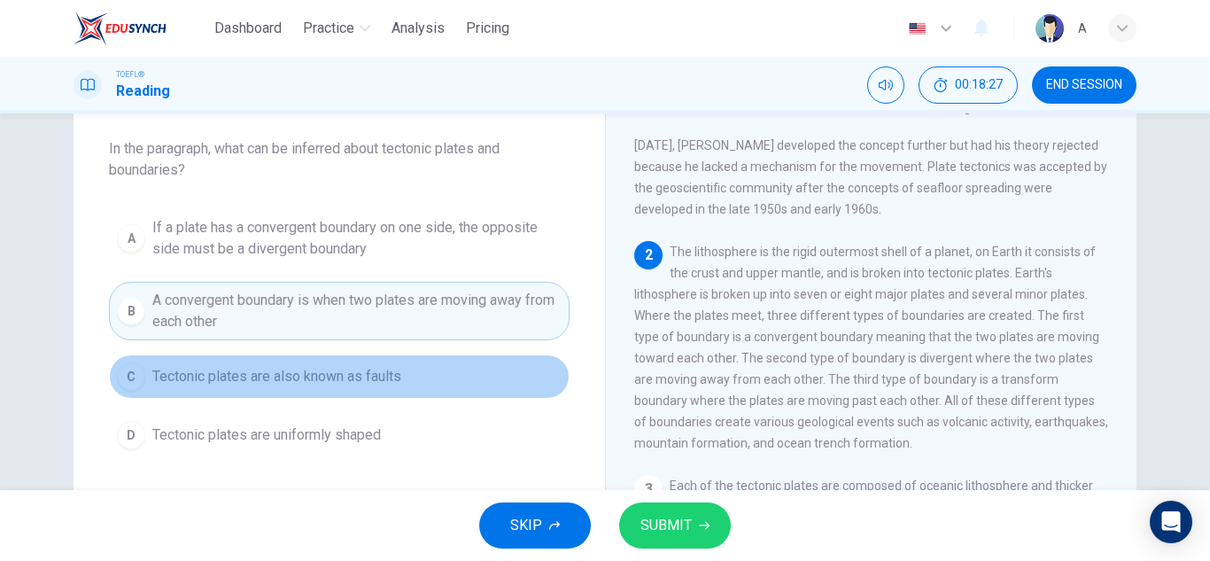
click at [485, 396] on button "C Tectonic plates are also known as faults" at bounding box center [339, 376] width 461 height 44
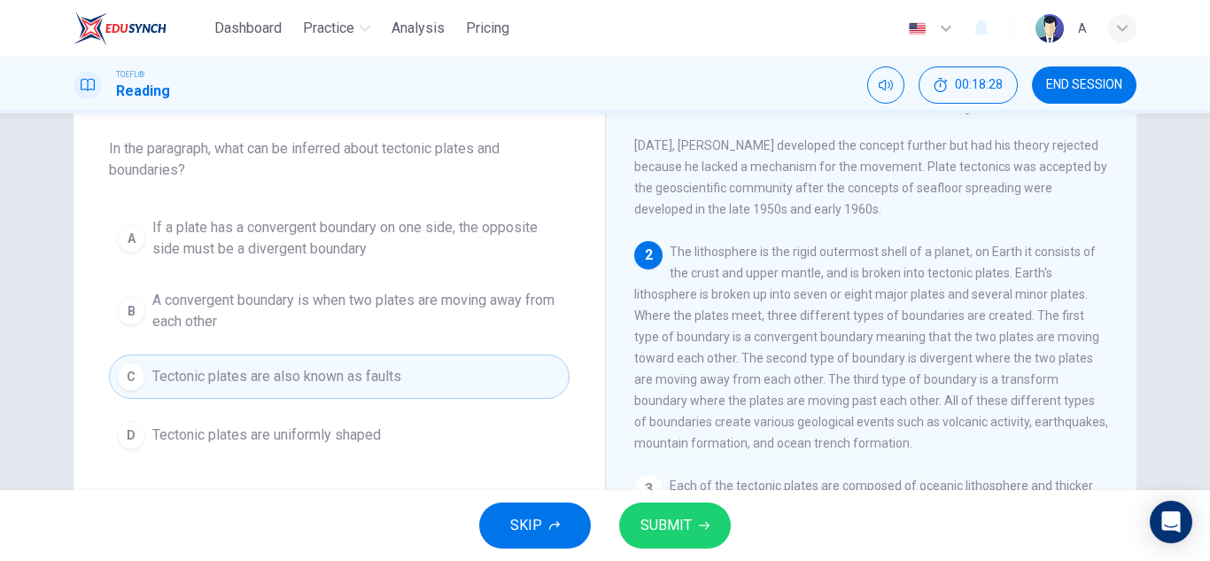
click at [705, 514] on button "SUBMIT" at bounding box center [675, 525] width 112 height 46
